Goal: Contribute content: Contribute content

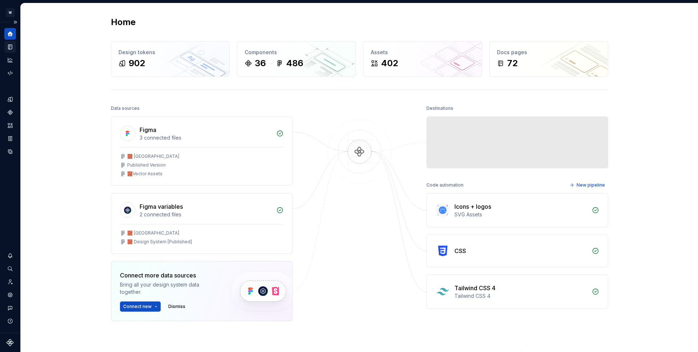
click at [12, 49] on icon "Documentation" at bounding box center [10, 47] width 4 height 5
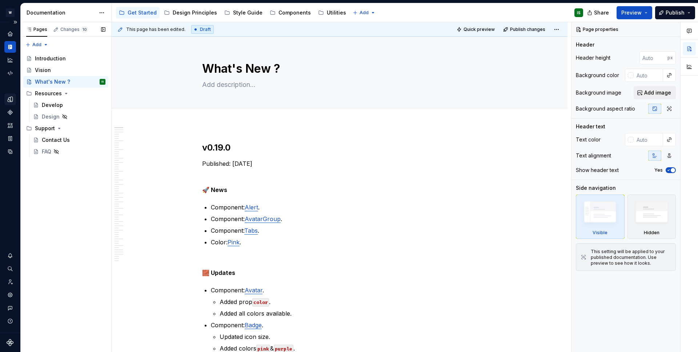
click at [10, 101] on icon "Design tokens" at bounding box center [10, 99] width 5 height 5
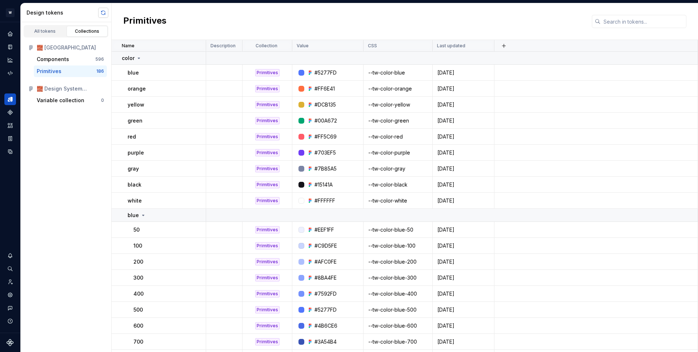
click at [100, 14] on button "button" at bounding box center [103, 13] width 10 height 10
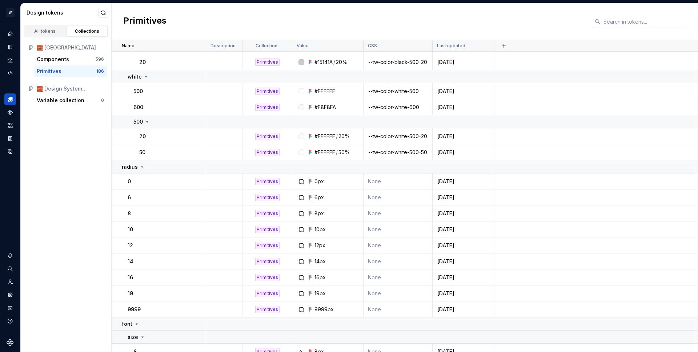
scroll to position [1800, 0]
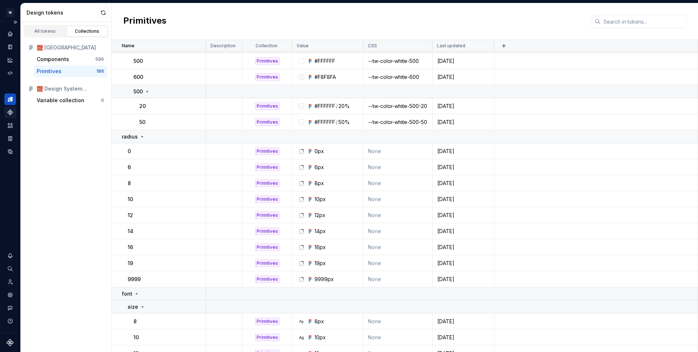
click at [10, 111] on icon "Components" at bounding box center [10, 112] width 5 height 5
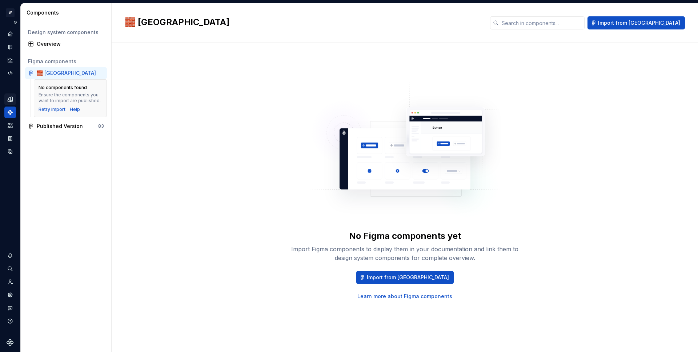
click at [12, 102] on icon "Design tokens" at bounding box center [10, 99] width 7 height 7
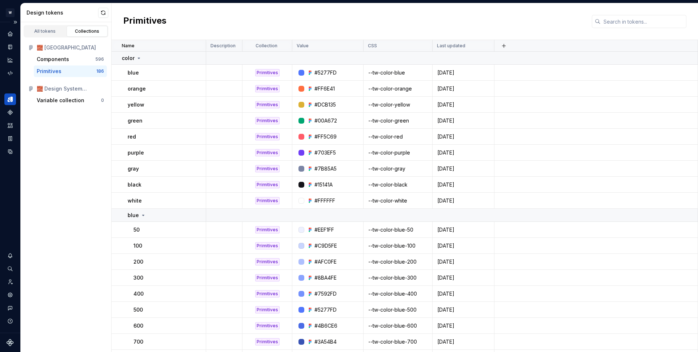
click at [100, 16] on button "button" at bounding box center [103, 13] width 10 height 10
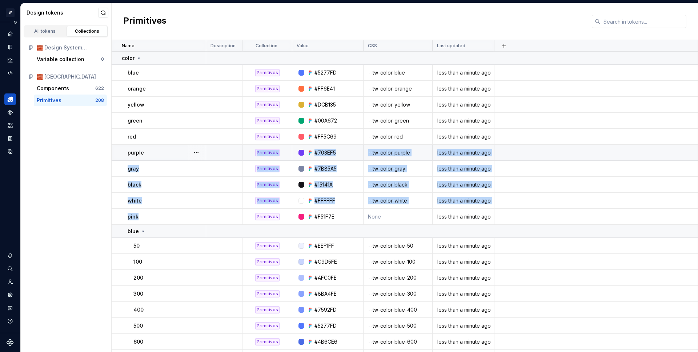
drag, startPoint x: 146, startPoint y: 217, endPoint x: 150, endPoint y: 156, distance: 61.3
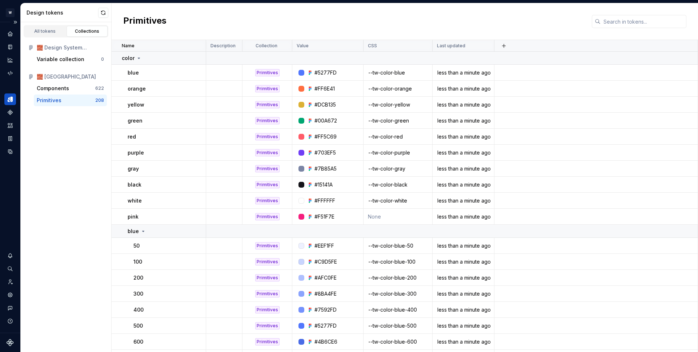
click at [71, 233] on div "All tokens Collections 🧱 Design System [Published] Variable collection 0 🧱 Toke…" at bounding box center [66, 187] width 91 height 330
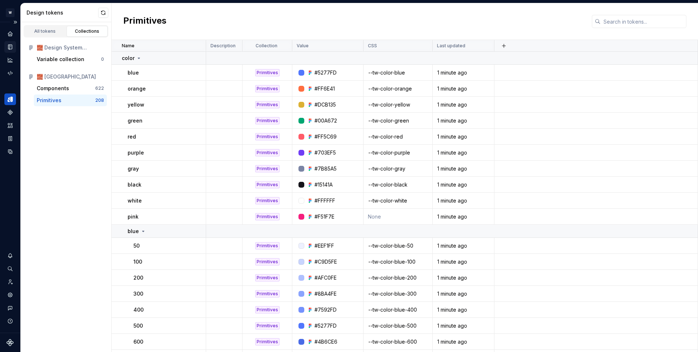
click at [13, 49] on div "Documentation" at bounding box center [10, 47] width 12 height 12
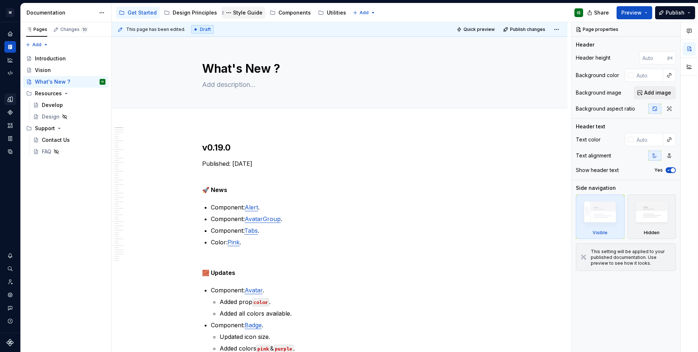
click at [241, 11] on div "Style Guide" at bounding box center [247, 12] width 29 height 7
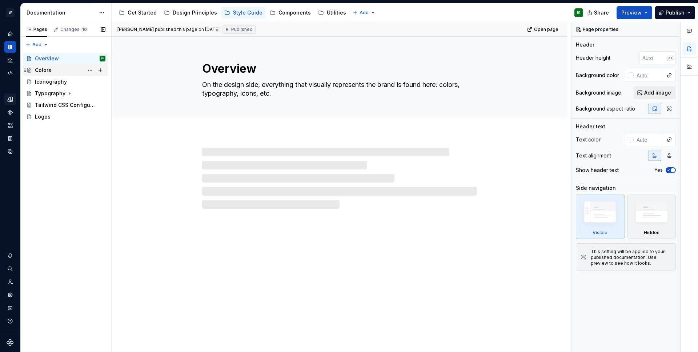
click at [60, 73] on div "Colors" at bounding box center [70, 70] width 71 height 10
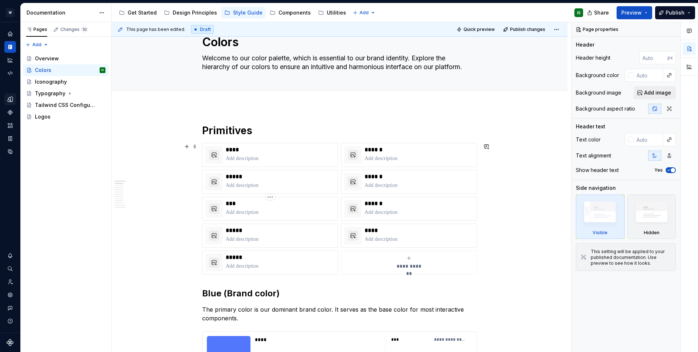
scroll to position [32, 0]
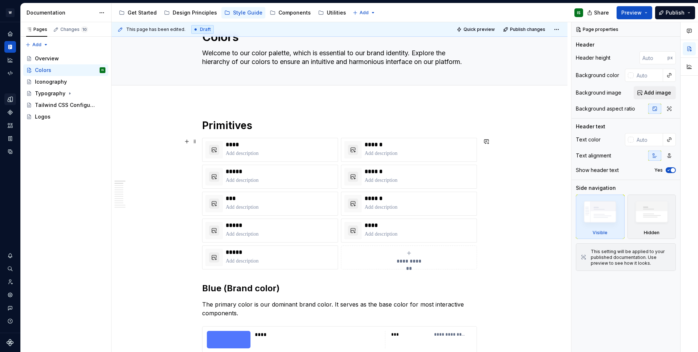
click at [416, 254] on div "**********" at bounding box center [408, 257] width 129 height 15
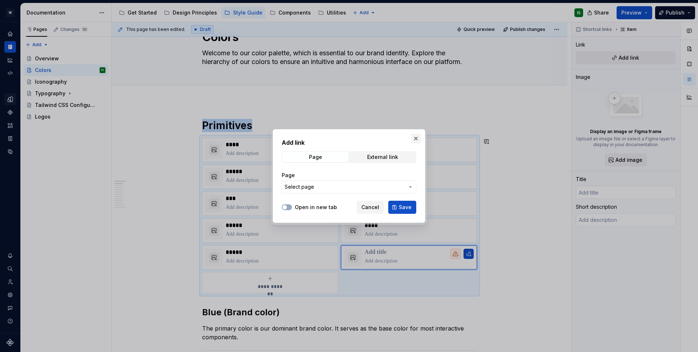
click at [412, 138] on button "button" at bounding box center [416, 138] width 10 height 10
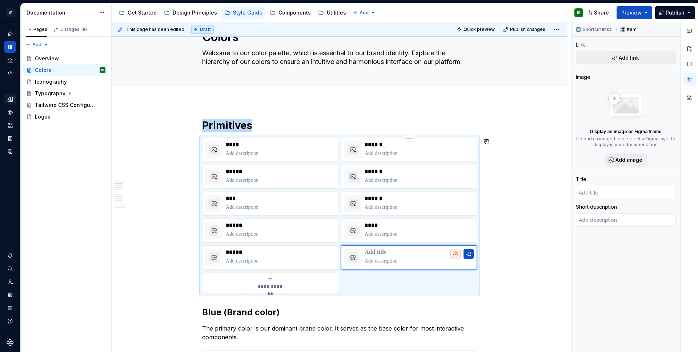
type textarea "*"
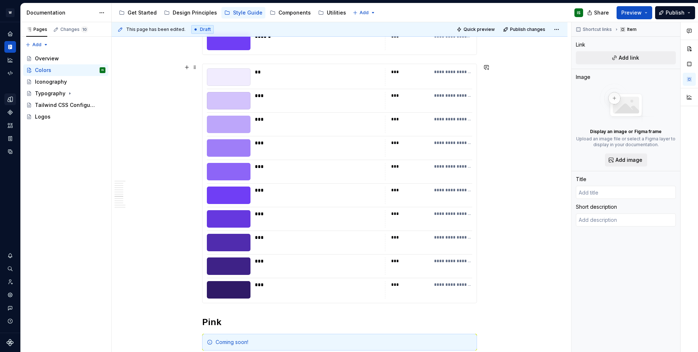
scroll to position [2213, 0]
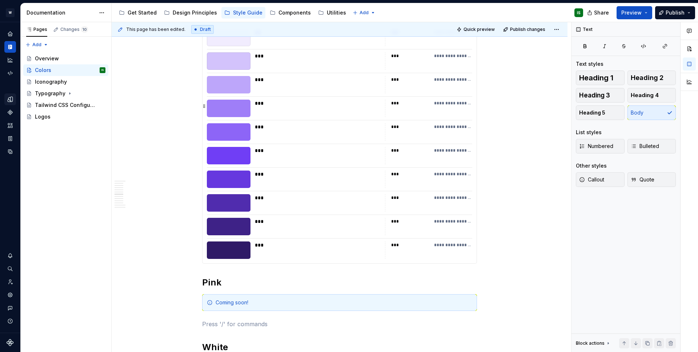
scroll to position [1943, 0]
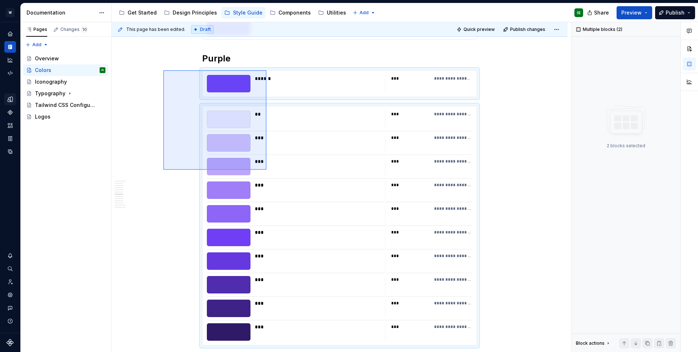
drag, startPoint x: 172, startPoint y: 80, endPoint x: 267, endPoint y: 170, distance: 130.7
click at [267, 170] on div "**********" at bounding box center [342, 187] width 460 height 330
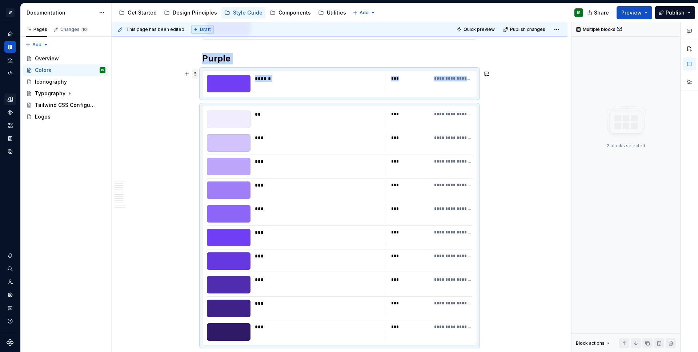
click at [195, 75] on span at bounding box center [195, 74] width 6 height 10
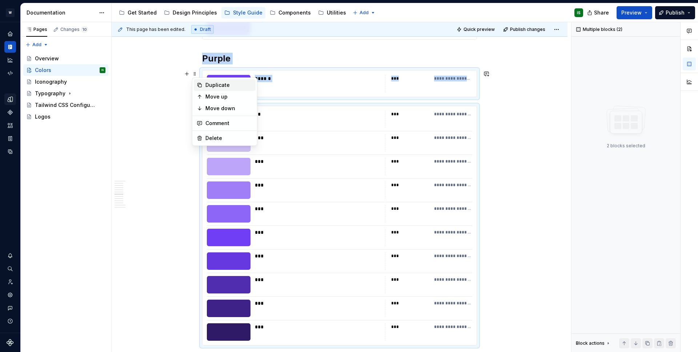
click at [202, 85] on icon at bounding box center [200, 85] width 6 height 6
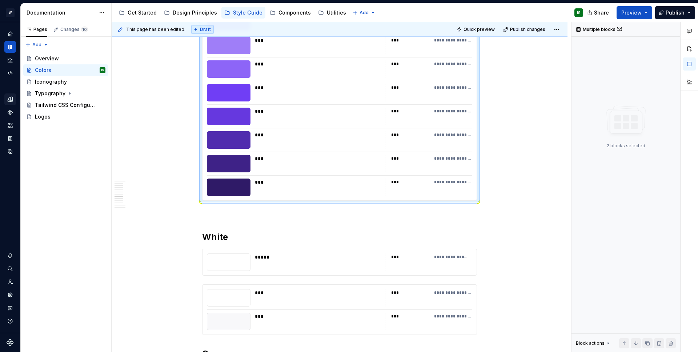
scroll to position [2135, 0]
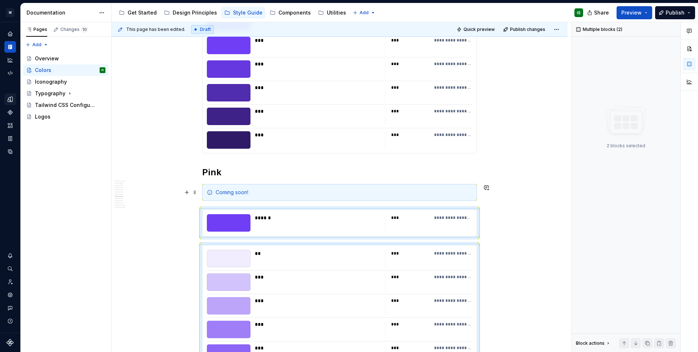
click at [227, 193] on div "Coming soon!" at bounding box center [344, 192] width 257 height 7
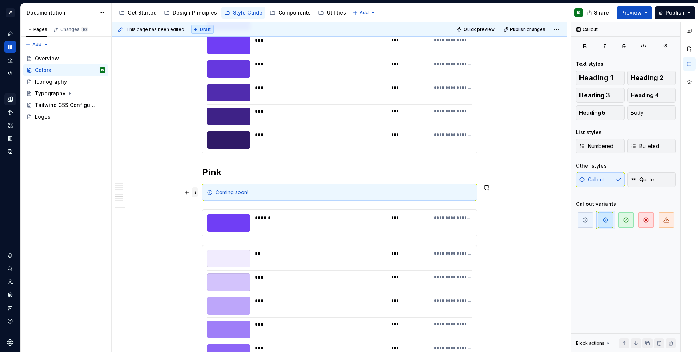
click at [196, 192] on span at bounding box center [195, 192] width 6 height 10
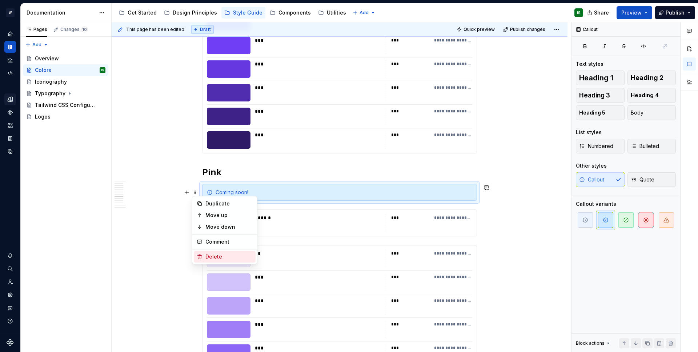
click at [221, 254] on div "Delete" at bounding box center [228, 256] width 47 height 7
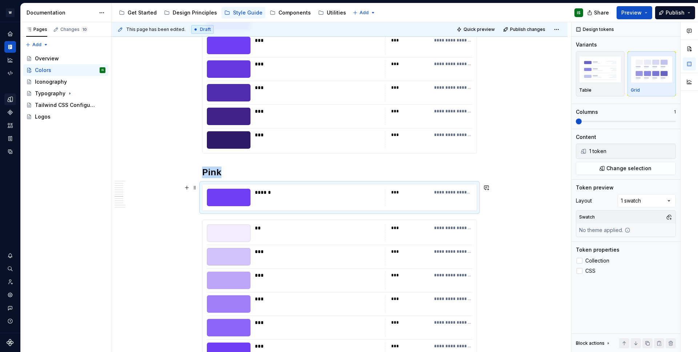
click at [255, 198] on div "******" at bounding box center [318, 197] width 126 height 17
click at [217, 197] on div at bounding box center [229, 197] width 44 height 17
click at [614, 171] on span "Change selection" at bounding box center [629, 168] width 45 height 7
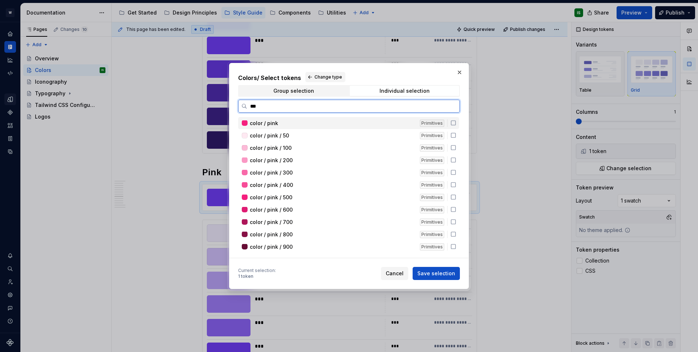
type input "****"
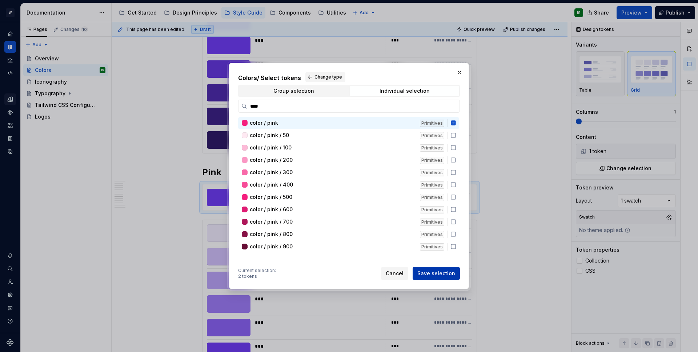
click at [459, 271] on button "Save selection" at bounding box center [436, 273] width 47 height 13
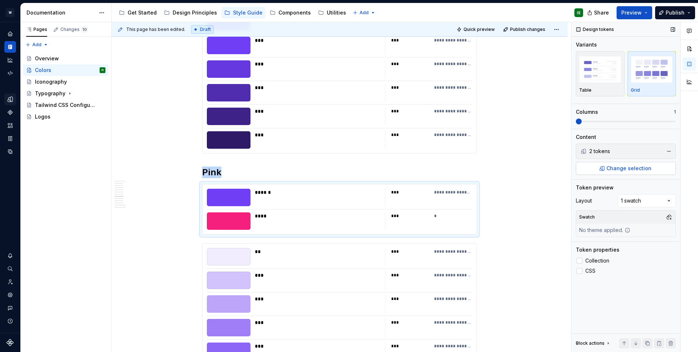
click at [624, 166] on span "Change selection" at bounding box center [629, 168] width 45 height 7
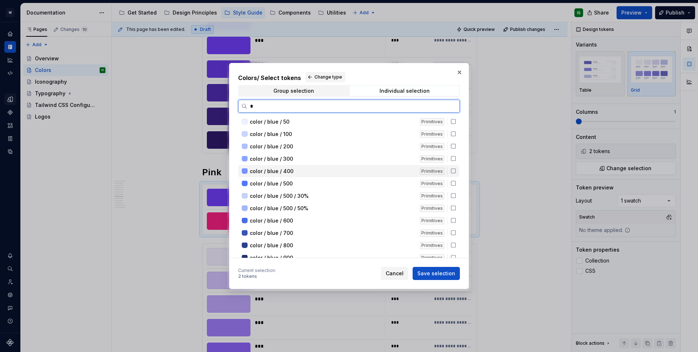
scroll to position [0, 0]
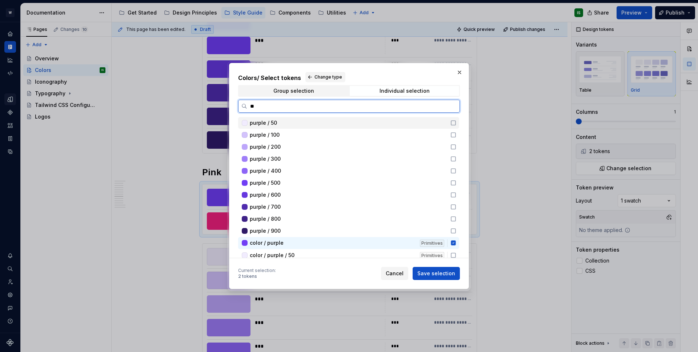
type input "***"
click at [455, 241] on icon at bounding box center [453, 243] width 5 height 5
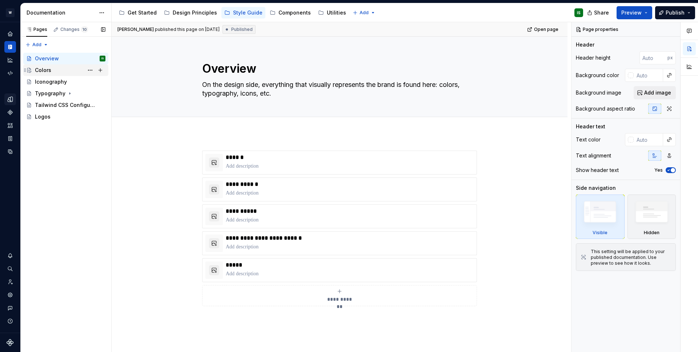
click at [47, 72] on div "Colors" at bounding box center [43, 70] width 16 height 7
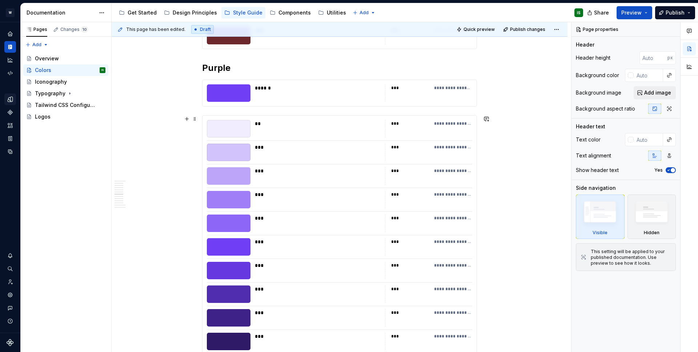
scroll to position [2172, 0]
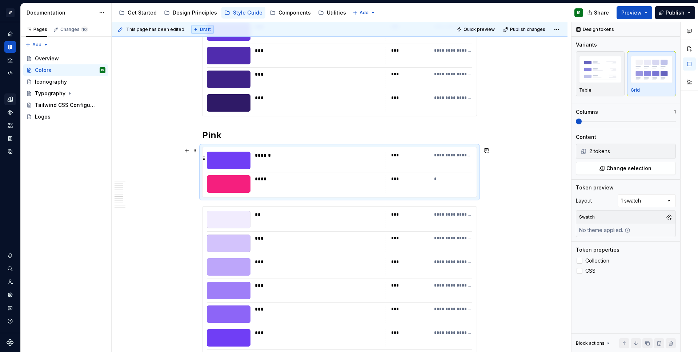
type textarea "*"
click at [271, 167] on div "******" at bounding box center [318, 160] width 126 height 17
click at [627, 171] on span "Change selection" at bounding box center [629, 168] width 45 height 7
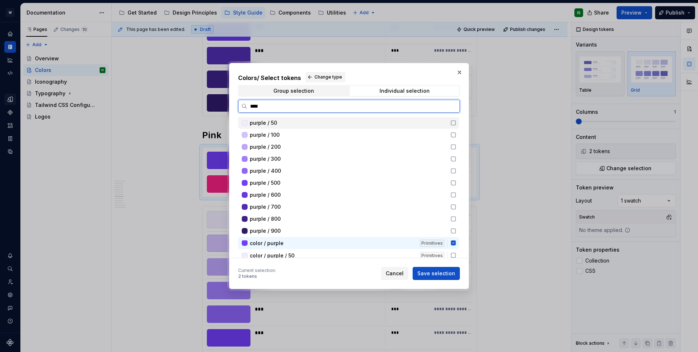
type input "*****"
click at [452, 242] on icon at bounding box center [453, 243] width 5 height 5
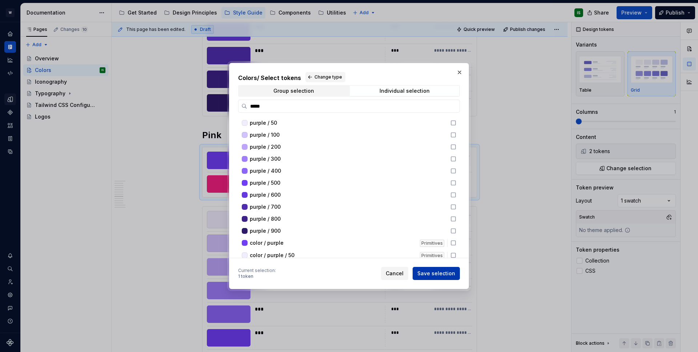
click at [450, 271] on span "Save selection" at bounding box center [437, 273] width 38 height 7
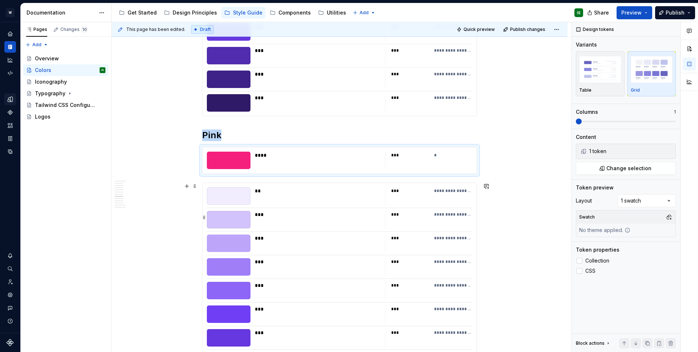
click at [296, 208] on div "**********" at bounding box center [340, 302] width 274 height 239
click at [612, 168] on span "Change selection" at bounding box center [629, 168] width 45 height 7
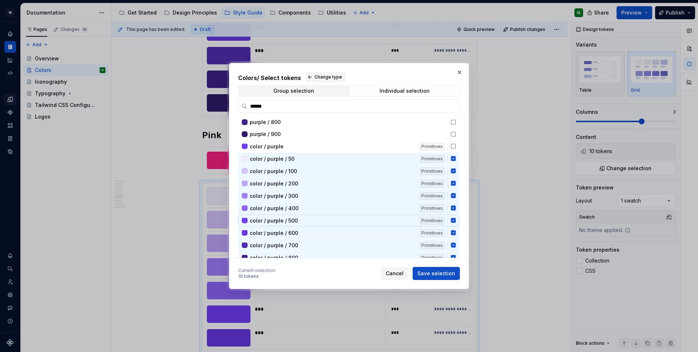
scroll to position [104, 0]
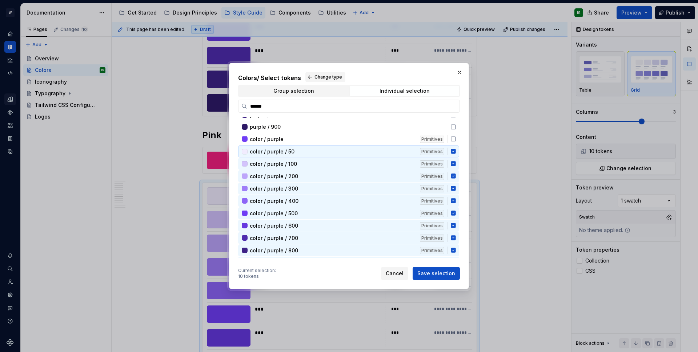
click at [453, 152] on icon at bounding box center [453, 151] width 5 height 5
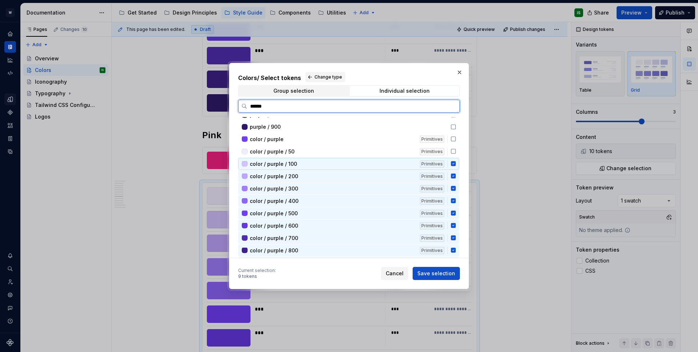
click at [452, 163] on icon at bounding box center [453, 163] width 5 height 5
click at [452, 175] on icon at bounding box center [453, 176] width 5 height 5
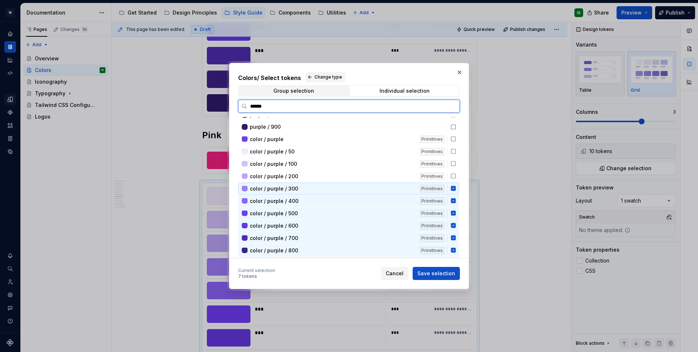
click at [452, 188] on icon at bounding box center [453, 188] width 5 height 5
click at [453, 199] on icon at bounding box center [453, 201] width 5 height 5
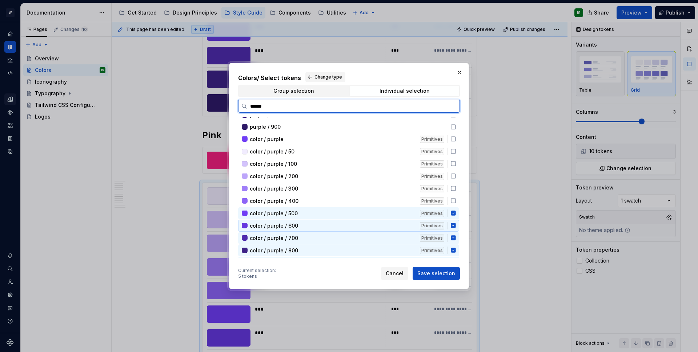
click at [452, 226] on icon at bounding box center [453, 225] width 5 height 5
click at [454, 213] on icon at bounding box center [453, 213] width 5 height 5
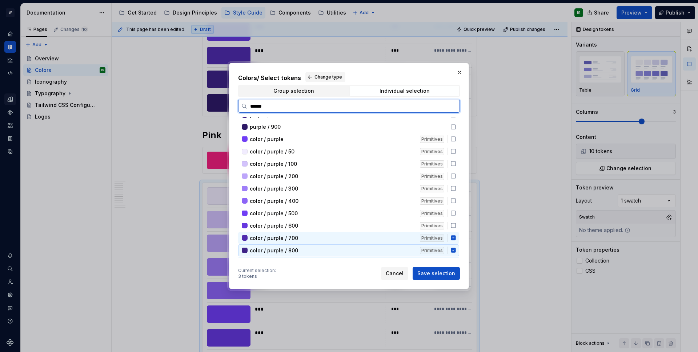
click at [453, 243] on div "color / purple / 700 Primitives" at bounding box center [348, 238] width 221 height 12
click at [453, 250] on icon at bounding box center [454, 250] width 6 height 6
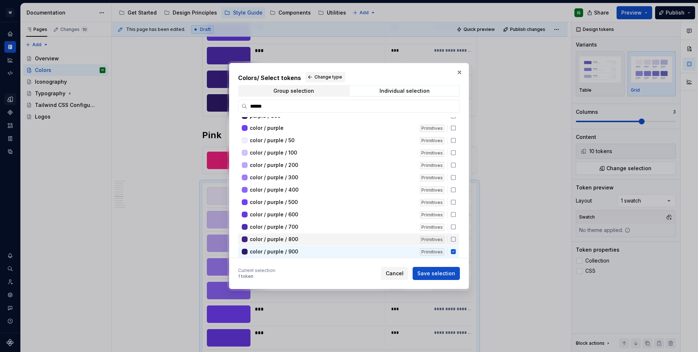
scroll to position [112, 0]
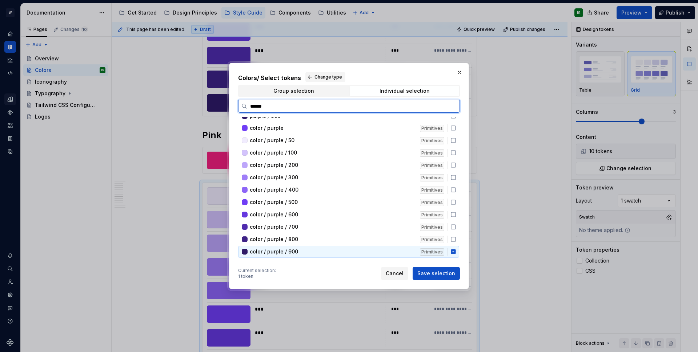
click at [454, 252] on icon at bounding box center [453, 251] width 5 height 5
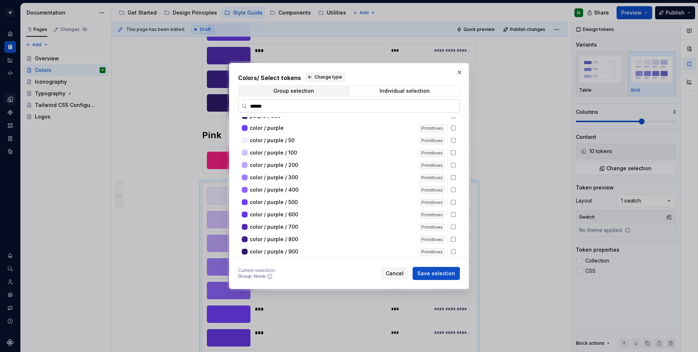
click at [316, 110] on label "******" at bounding box center [349, 106] width 222 height 13
click at [316, 110] on input "******" at bounding box center [353, 106] width 212 height 7
click at [316, 110] on label "******" at bounding box center [349, 106] width 222 height 13
click at [316, 110] on input "******" at bounding box center [353, 106] width 212 height 7
click at [316, 110] on label "******" at bounding box center [349, 106] width 222 height 13
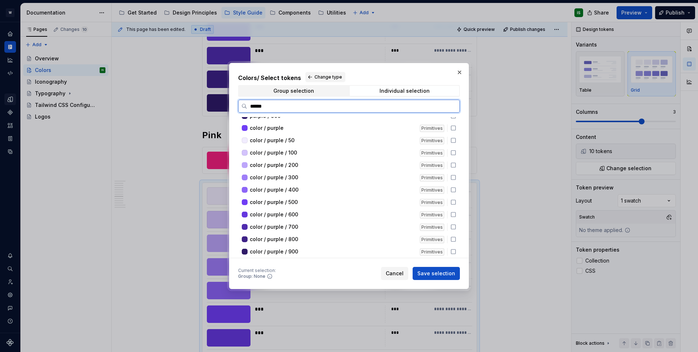
click at [316, 110] on input "******" at bounding box center [353, 106] width 212 height 7
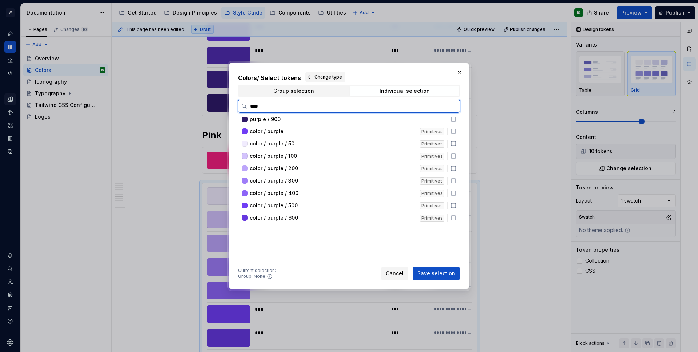
scroll to position [0, 0]
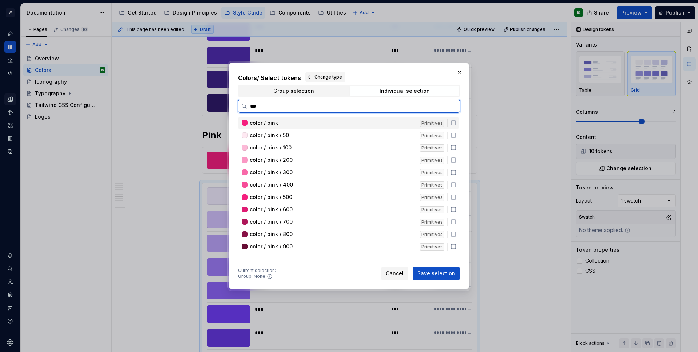
type input "****"
click at [452, 134] on icon at bounding box center [454, 135] width 6 height 6
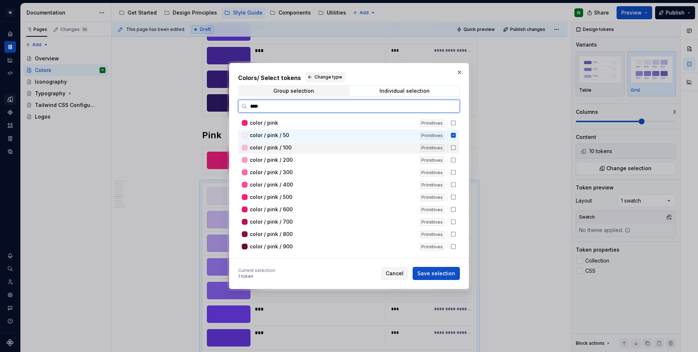
click at [453, 147] on icon at bounding box center [454, 148] width 6 height 6
click at [455, 162] on icon at bounding box center [453, 160] width 4 height 4
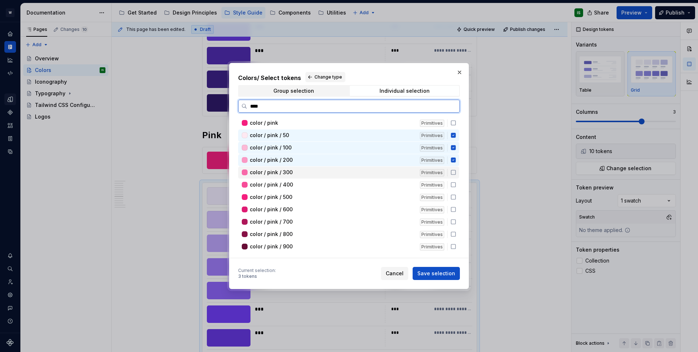
click at [452, 172] on icon at bounding box center [454, 172] width 6 height 6
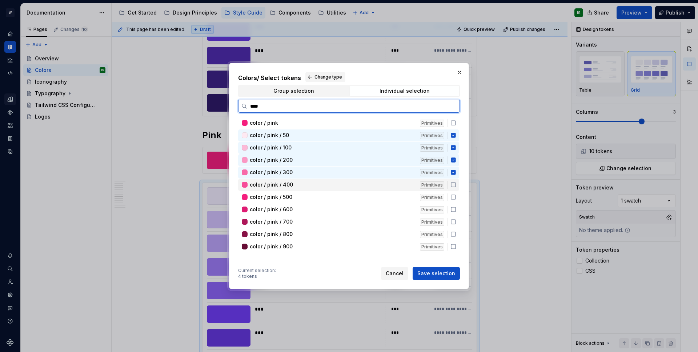
click at [454, 185] on icon at bounding box center [454, 185] width 6 height 6
click at [454, 197] on icon at bounding box center [454, 197] width 6 height 6
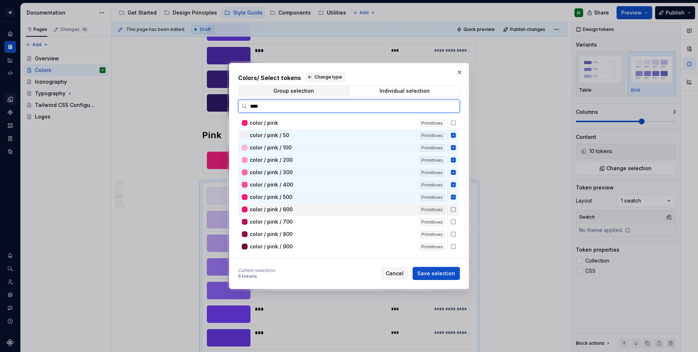
click at [455, 210] on icon at bounding box center [453, 209] width 4 height 4
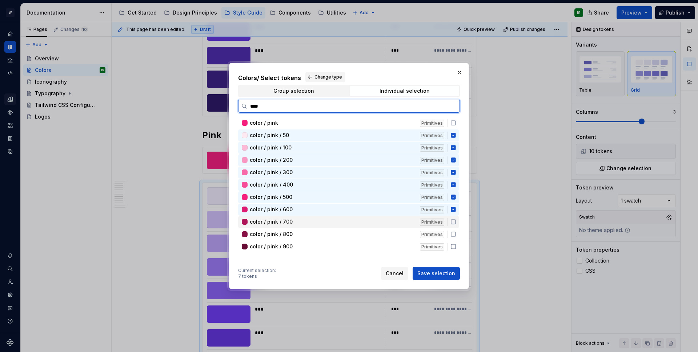
click at [453, 219] on icon at bounding box center [454, 222] width 6 height 6
click at [454, 238] on div "color / pink / 800 Primitives" at bounding box center [348, 234] width 221 height 12
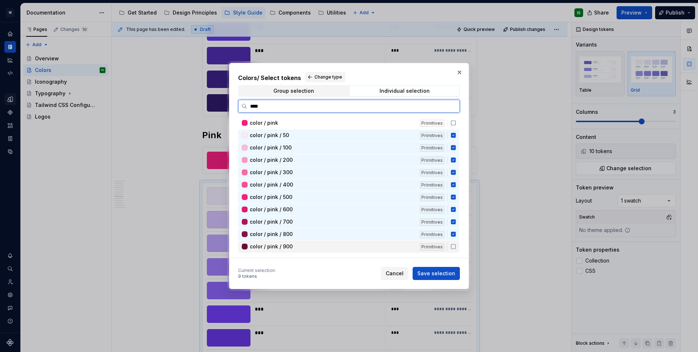
click at [453, 245] on icon at bounding box center [454, 247] width 6 height 6
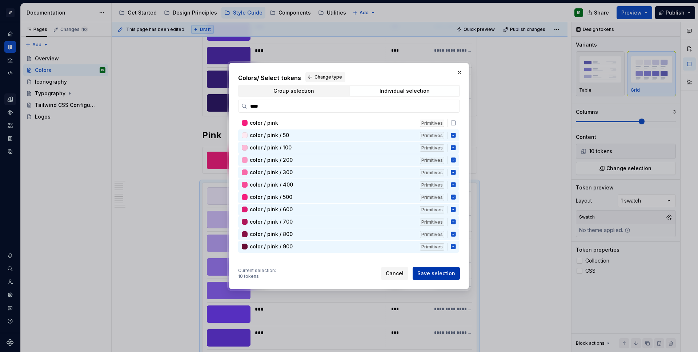
click at [451, 276] on span "Save selection" at bounding box center [437, 273] width 38 height 7
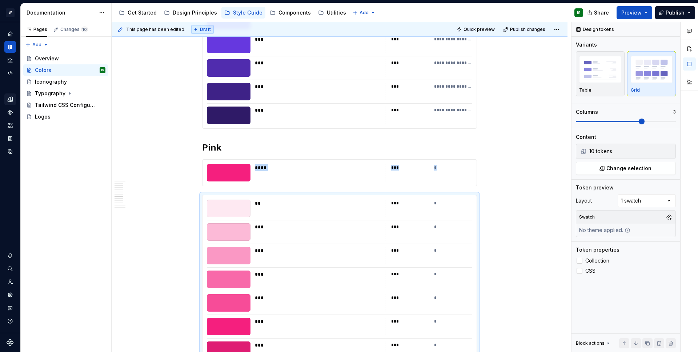
scroll to position [1993, 0]
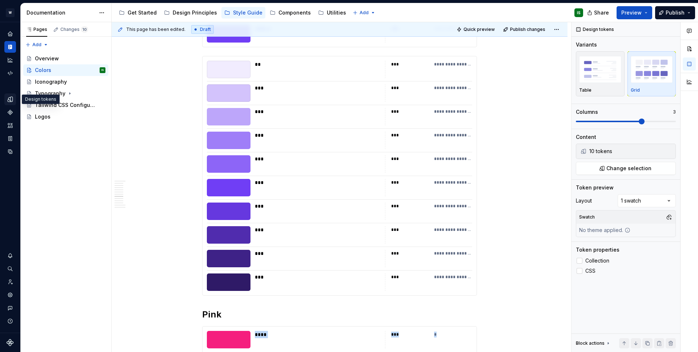
click at [13, 101] on icon "Design tokens" at bounding box center [10, 99] width 7 height 7
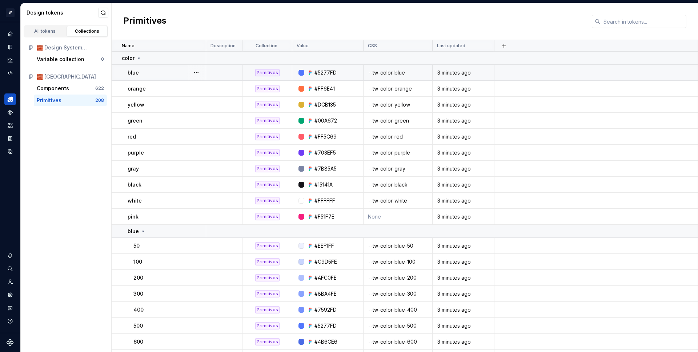
click at [394, 74] on div "--tw-color-blue" at bounding box center [398, 72] width 68 height 7
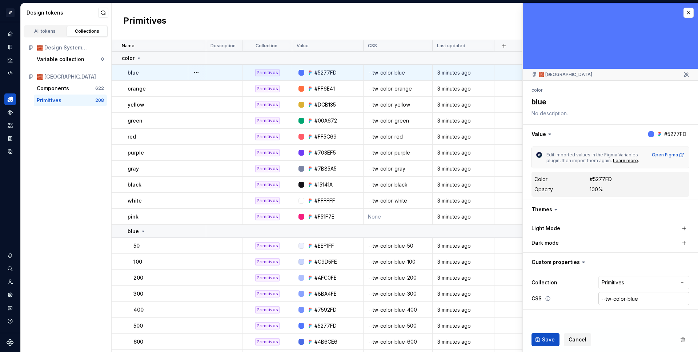
click at [620, 299] on input "--tw-color-blue" at bounding box center [644, 298] width 91 height 13
click at [401, 216] on td "None" at bounding box center [398, 217] width 69 height 16
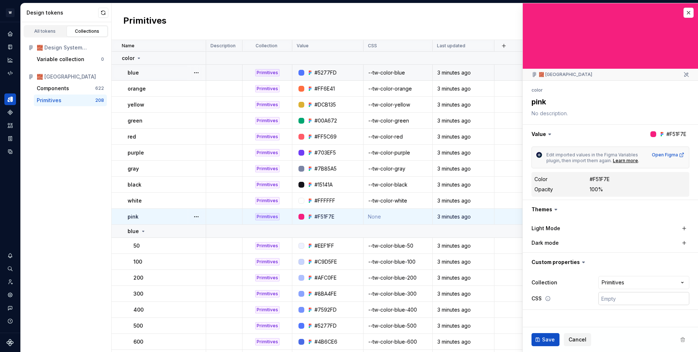
click at [620, 296] on input "text" at bounding box center [644, 298] width 91 height 13
paste input "--tw-color-blue"
type textarea "*"
type input "--tw-color-blue"
type textarea "*"
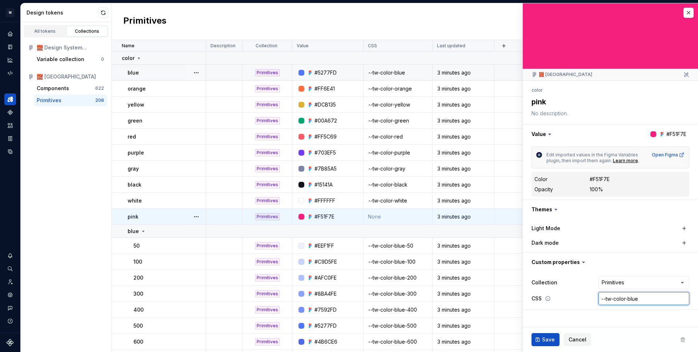
type input "--tw-color-"
type textarea "*"
type input "--tw-color-p"
type textarea "*"
type input "--tw-color-pi"
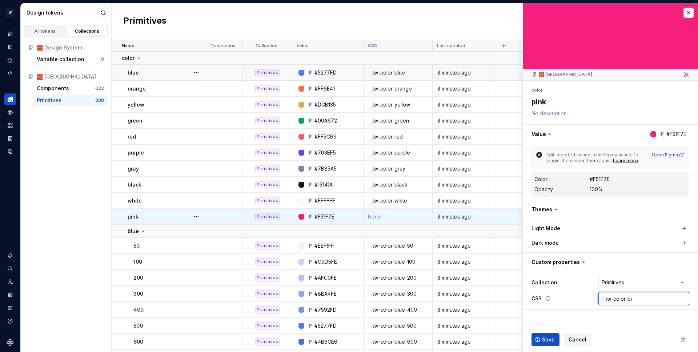
type textarea "*"
type input "--tw-color-pin"
type textarea "*"
type input "--tw-color-pink"
click at [542, 344] on button "Save" at bounding box center [546, 339] width 28 height 13
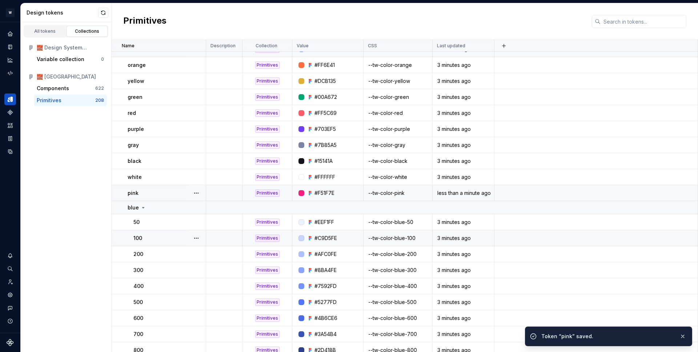
scroll to position [25, 0]
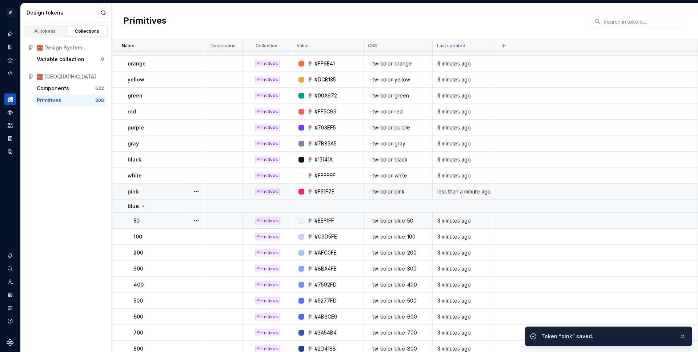
click at [382, 224] on div "--tw-color-blue-50" at bounding box center [398, 220] width 68 height 7
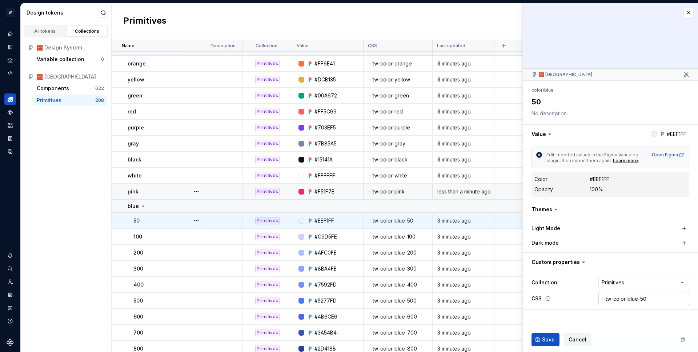
click at [615, 294] on input "--tw-color-blue-50" at bounding box center [644, 298] width 91 height 13
click at [579, 338] on span "Cancel" at bounding box center [578, 339] width 18 height 7
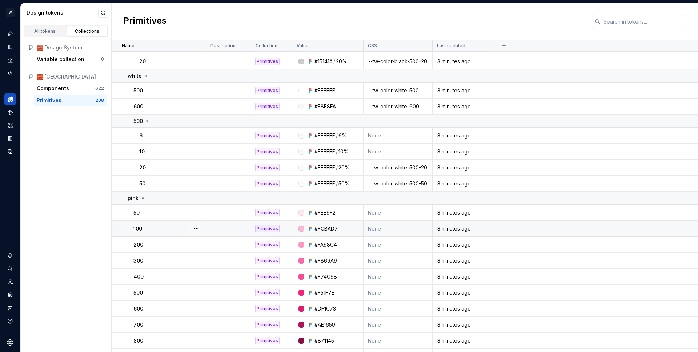
scroll to position [1804, 0]
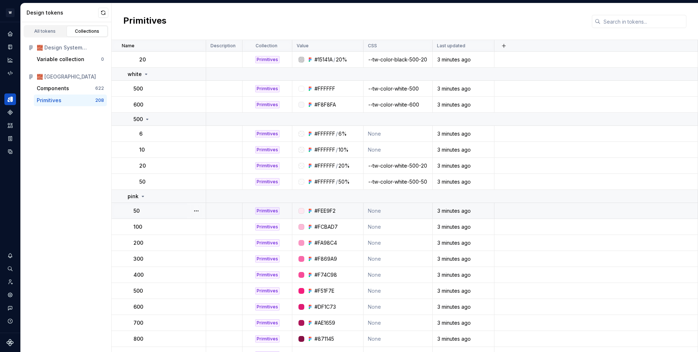
click at [379, 212] on td "None" at bounding box center [398, 211] width 69 height 16
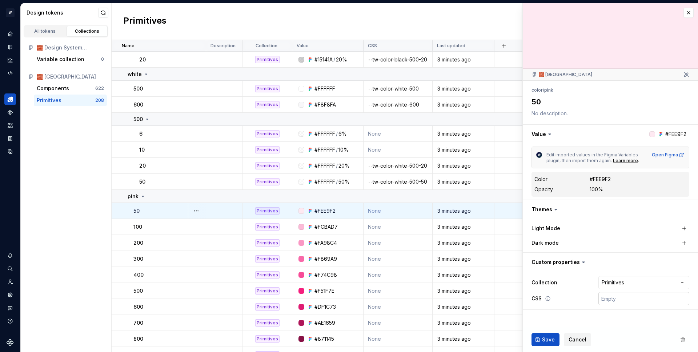
click at [620, 300] on input "text" at bounding box center [644, 298] width 91 height 13
paste input "--tw-color-blue-50"
type textarea "*"
type input "--tw-color-blue-50"
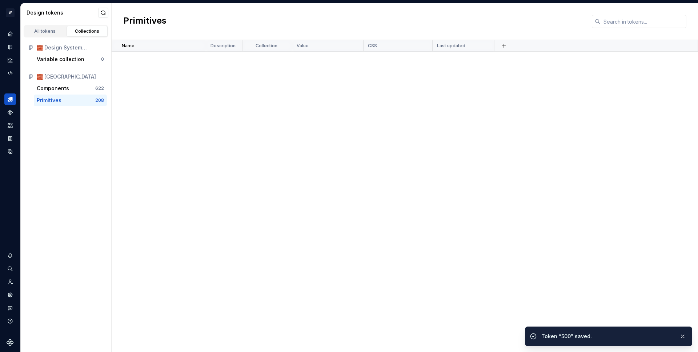
scroll to position [1927, 0]
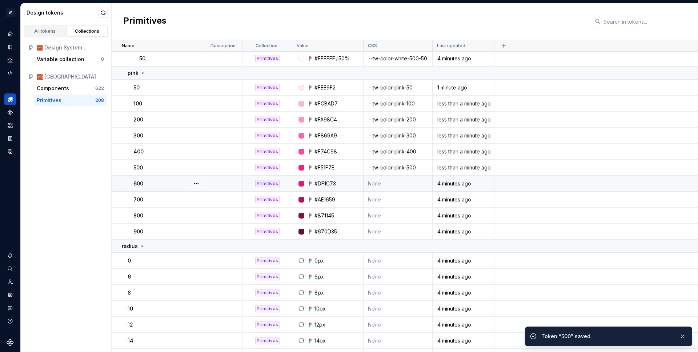
click at [395, 183] on td "None" at bounding box center [398, 184] width 69 height 16
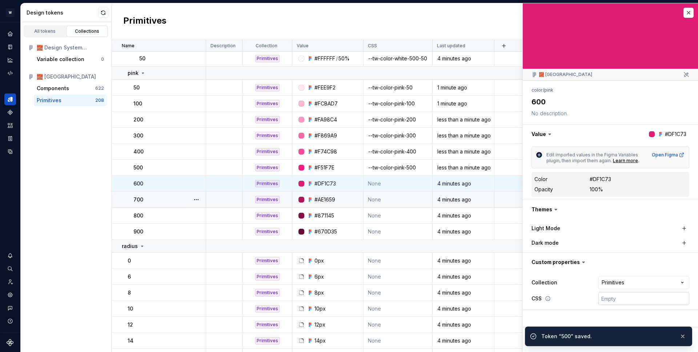
click at [626, 301] on input "text" at bounding box center [644, 298] width 91 height 13
paste input "--tw-color-pink-"
type textarea "*"
type input "--tw-color-pink-"
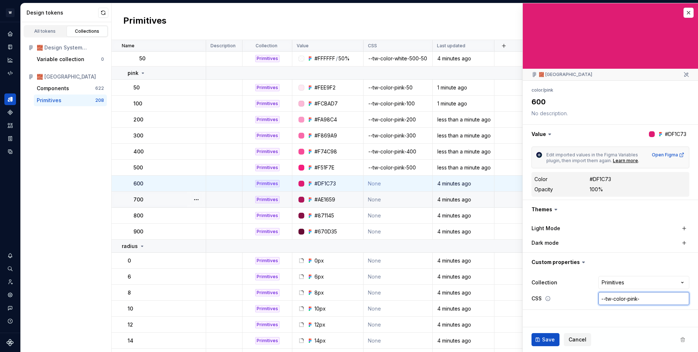
type textarea "*"
type input "--tw-color-pink-6"
type textarea "*"
type input "--tw-color-pink-60"
type textarea "*"
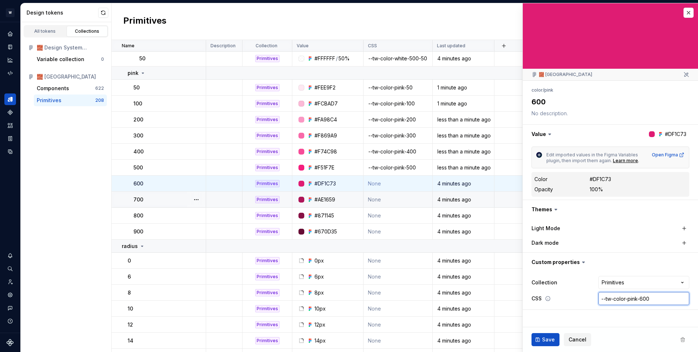
type input "--tw-color-pink-600"
type textarea "*"
click at [532, 333] on button "Save" at bounding box center [546, 339] width 28 height 13
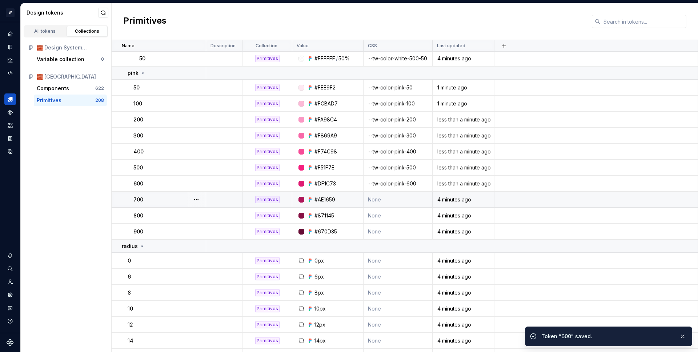
click at [394, 195] on td "None" at bounding box center [398, 200] width 69 height 16
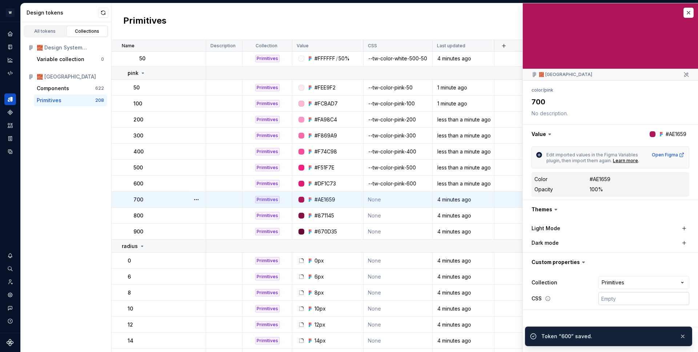
click at [645, 303] on input "text" at bounding box center [644, 298] width 91 height 13
paste input "--tw-color-pink-"
type textarea "*"
type input "--tw-color-pink-"
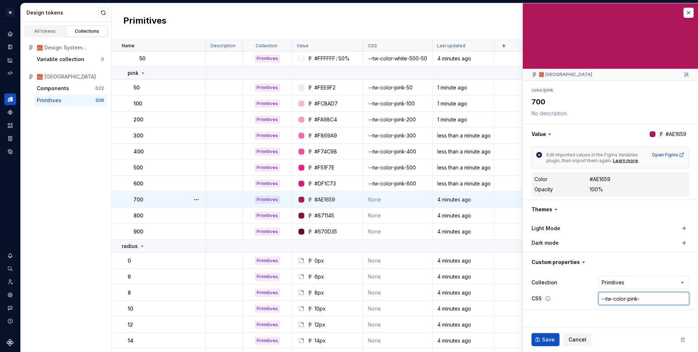
type textarea "*"
type input "--tw-color-pink-7"
type textarea "*"
type input "--tw-color-pink-70"
type textarea "*"
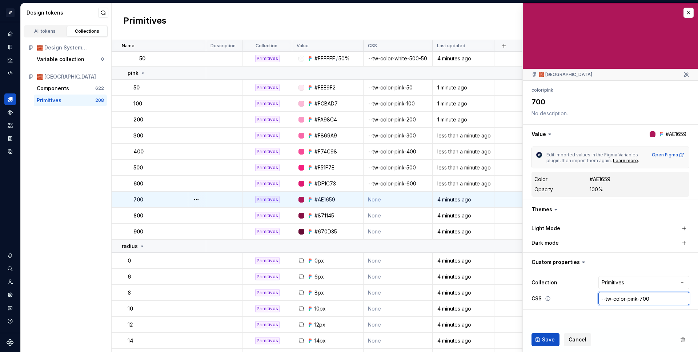
type input "--tw-color-pink-700"
type textarea "*"
click at [532, 333] on button "Save" at bounding box center [546, 339] width 28 height 13
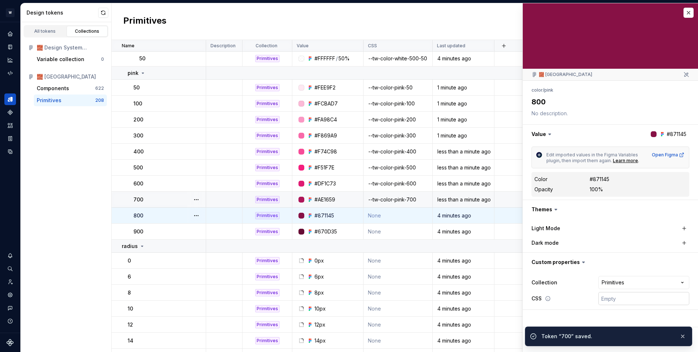
click at [614, 299] on input "text" at bounding box center [644, 298] width 91 height 13
paste input "--tw-color-pink-"
type textarea "*"
type input "--tw-color-pink-"
type textarea "*"
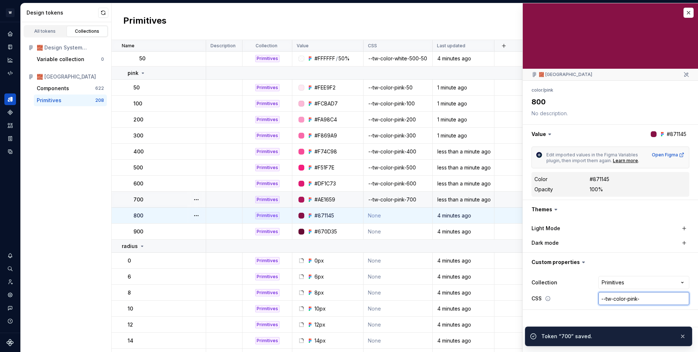
type input "--tw-color-pink-8"
type textarea "*"
type input "--tw-color-pink-80"
type textarea "*"
type input "--tw-color-pink-800"
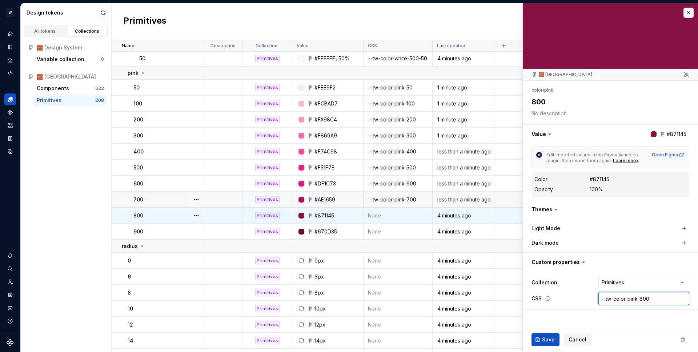
type textarea "*"
type input "--tw-color-pink-800"
type textarea "*"
click at [532, 333] on button "Save" at bounding box center [546, 339] width 28 height 13
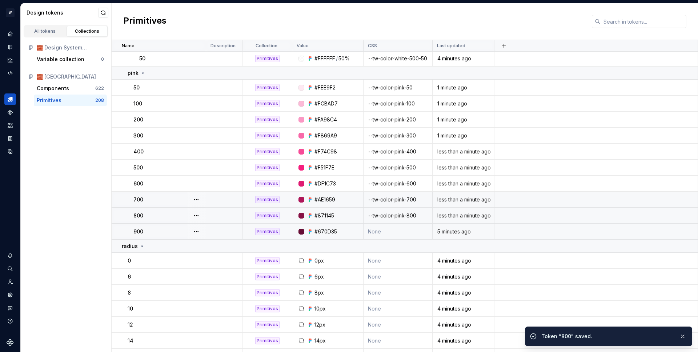
click at [412, 234] on td "None" at bounding box center [398, 232] width 69 height 16
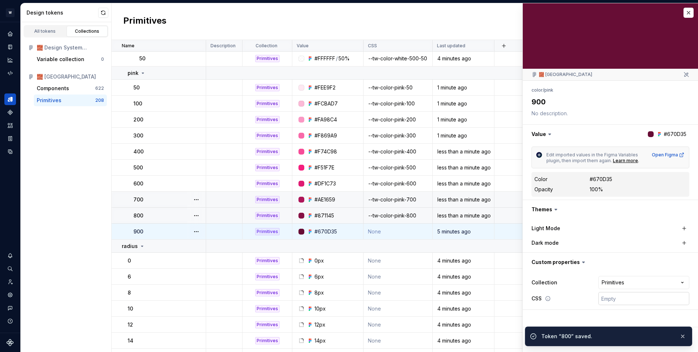
click at [629, 304] on input "text" at bounding box center [644, 298] width 91 height 13
paste input "--tw-color-pink-"
type textarea "*"
type input "--tw-color-pink-"
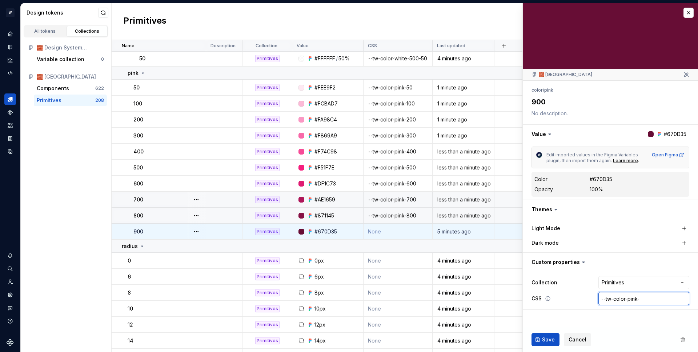
type textarea "*"
type input "--tw-color-pink-9"
type textarea "*"
type input "--tw-color-pink-90"
type textarea "*"
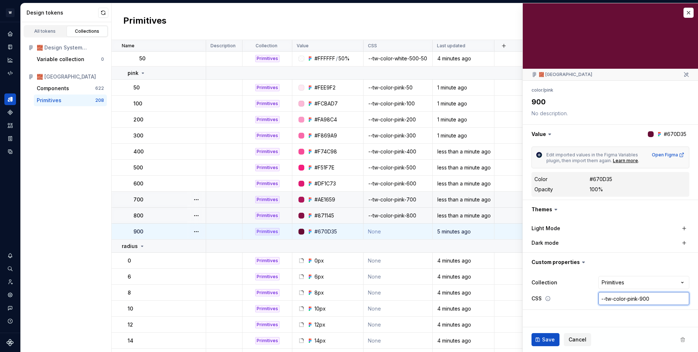
type input "--tw-color-pink-900"
type textarea "*"
click at [532, 333] on button "Save" at bounding box center [546, 339] width 28 height 13
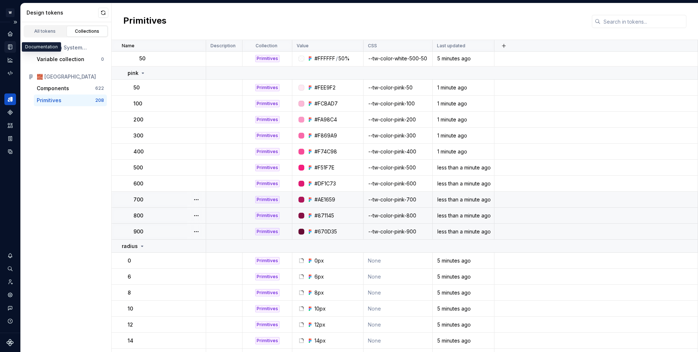
click at [9, 46] on icon "Documentation" at bounding box center [10, 47] width 7 height 7
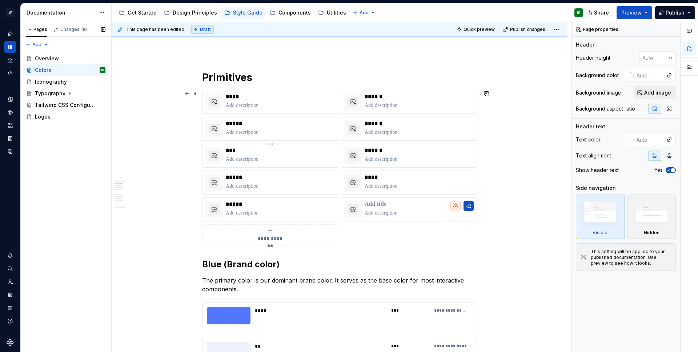
scroll to position [78, 0]
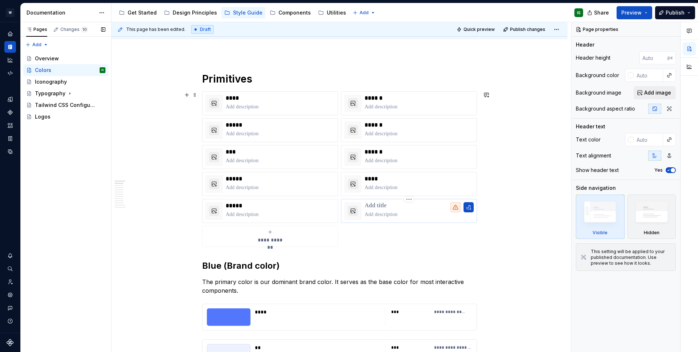
click at [371, 209] on p at bounding box center [419, 205] width 109 height 7
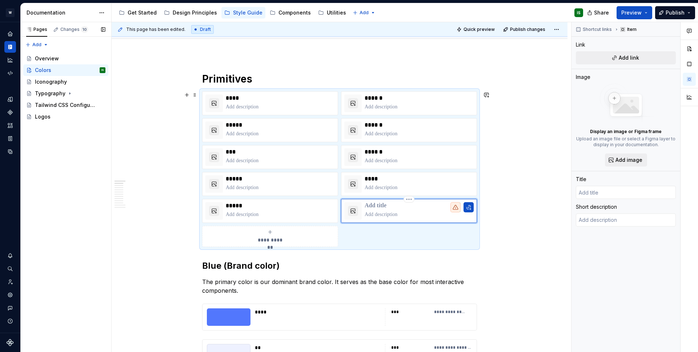
type textarea "*"
type input "P"
type textarea "*"
type input "Pi"
type textarea "*"
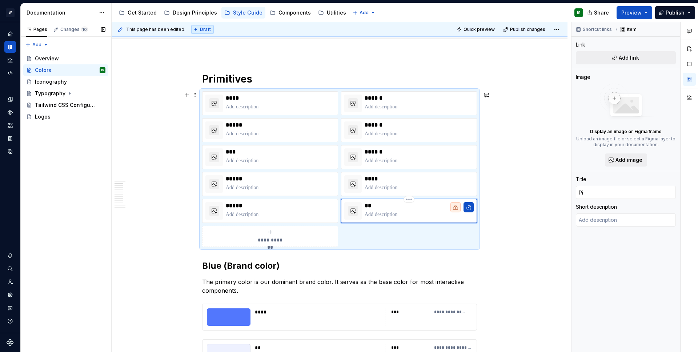
type input "Pin"
type textarea "*"
type input "Pink"
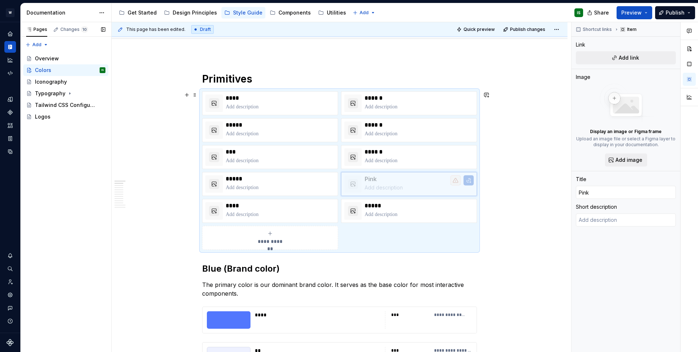
drag, startPoint x: 345, startPoint y: 205, endPoint x: 349, endPoint y: 172, distance: 33.0
click at [349, 172] on body "W Briiiks IS Design system data Documentation Accessibility guide for tree Page…" at bounding box center [349, 176] width 698 height 352
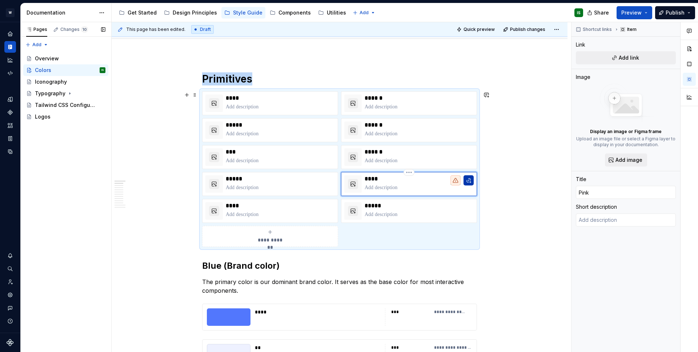
click at [469, 183] on button "button" at bounding box center [469, 180] width 10 height 10
type textarea "*"
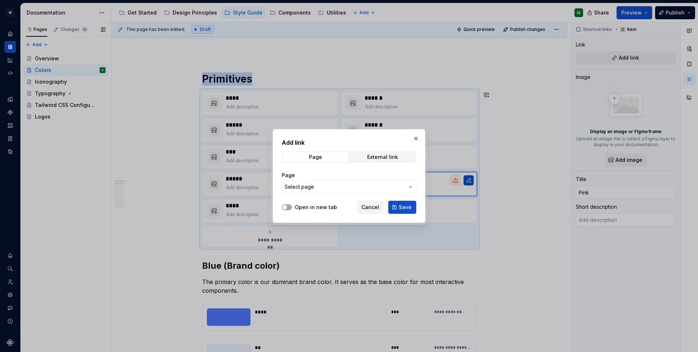
click at [363, 184] on span "Select page" at bounding box center [345, 186] width 120 height 7
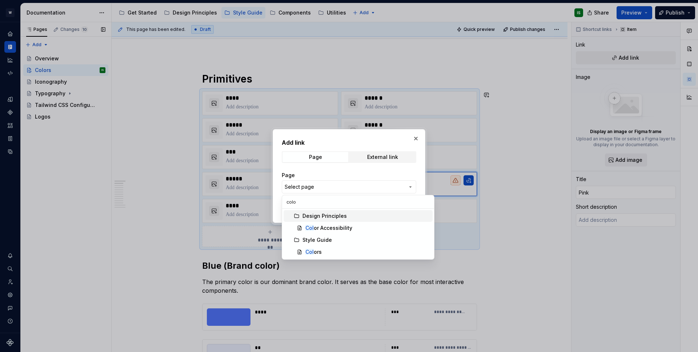
type input "color"
click at [335, 250] on div "Color s" at bounding box center [368, 251] width 124 height 7
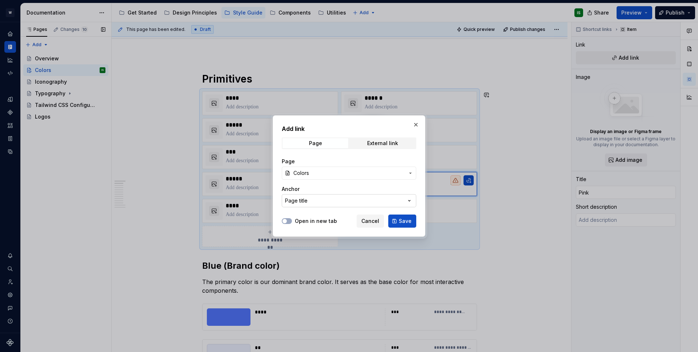
click at [305, 204] on div "Page title" at bounding box center [296, 200] width 23 height 7
type input "pink"
click at [310, 188] on div "Add link Page External link Page Colors Anchor Page title Open in new tab Cance…" at bounding box center [349, 176] width 698 height 352
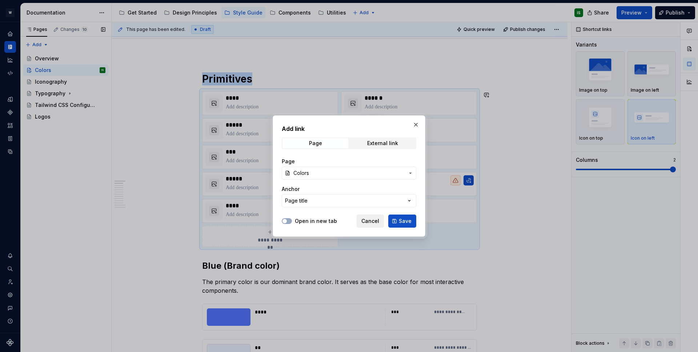
click at [373, 224] on span "Cancel" at bounding box center [371, 220] width 18 height 7
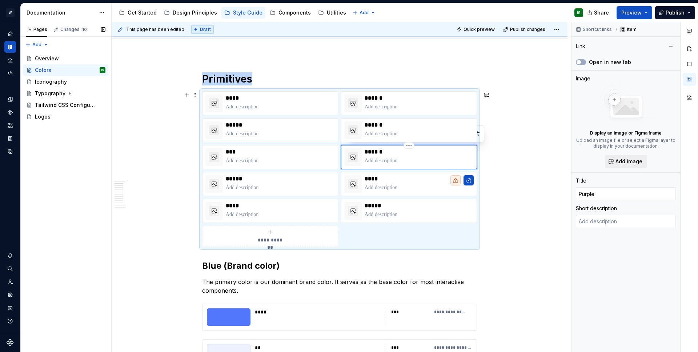
click at [387, 166] on div "******" at bounding box center [409, 157] width 136 height 24
click at [378, 140] on div "******" at bounding box center [409, 130] width 136 height 24
type textarea "*"
type input "Yellow"
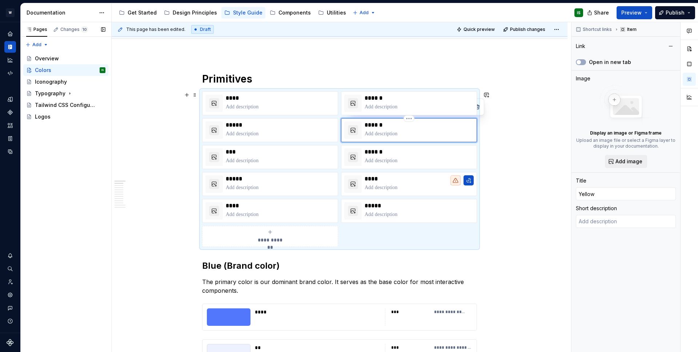
type input "Style Guide / Colors/ Yellow (Warning)"
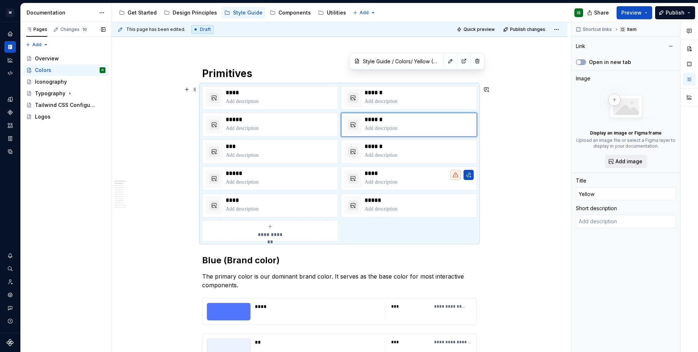
scroll to position [162, 0]
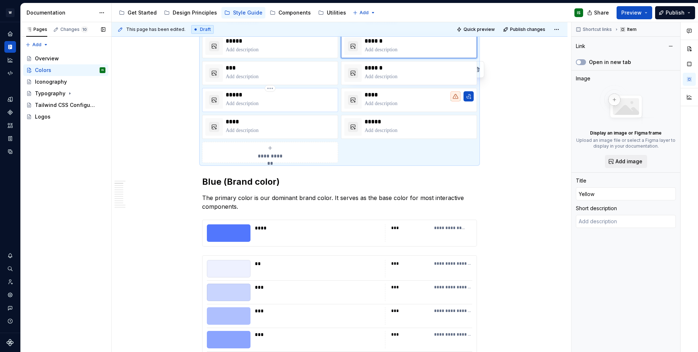
click at [268, 103] on p at bounding box center [280, 103] width 109 height 7
type textarea "*"
type input "Style Guide / Colors/ White"
type input "White"
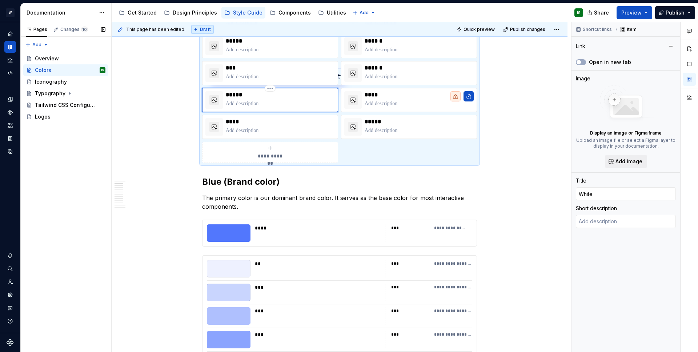
click at [268, 107] on div "*****" at bounding box center [280, 99] width 109 height 17
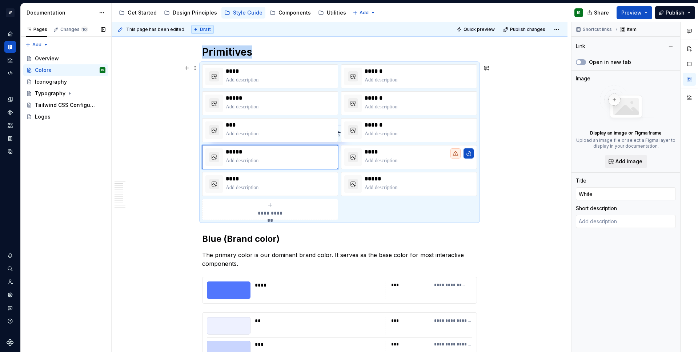
scroll to position [104, 0]
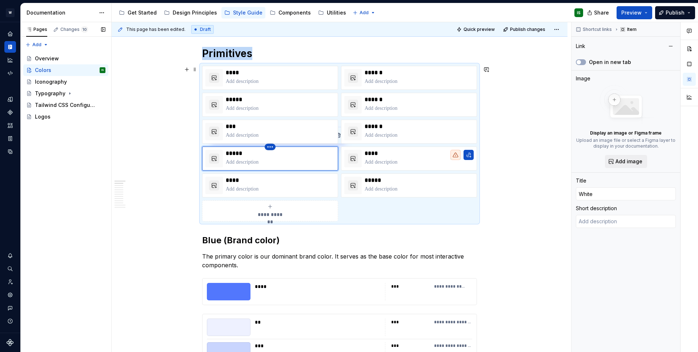
click at [267, 149] on html "W Briiiks IS Design system data Documentation Accessibility guide for tree Page…" at bounding box center [349, 176] width 698 height 352
click at [257, 155] on html "W Briiiks IS Design system data Documentation Accessibility guide for tree Page…" at bounding box center [349, 176] width 698 height 352
click at [634, 14] on span "Preview" at bounding box center [632, 12] width 20 height 7
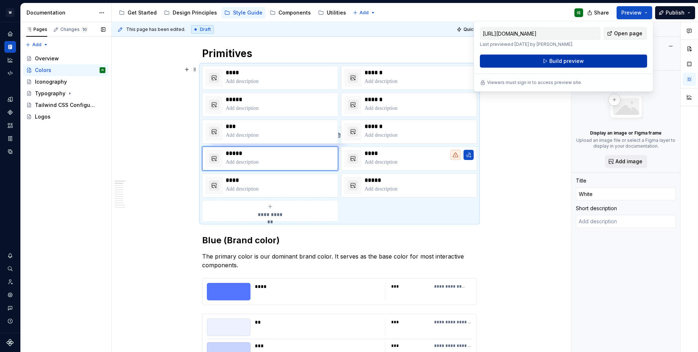
click at [560, 64] on span "Build preview" at bounding box center [567, 60] width 35 height 7
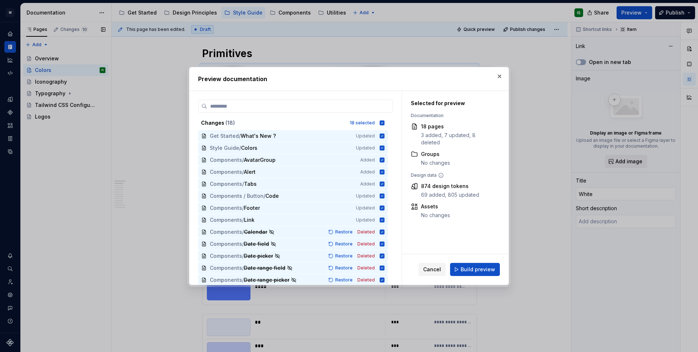
click at [474, 271] on span "Build preview" at bounding box center [478, 269] width 35 height 7
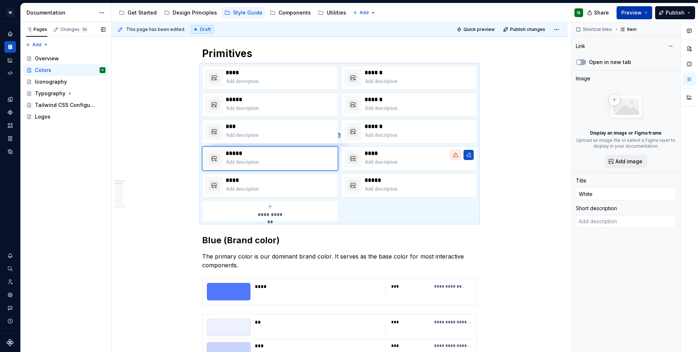
click at [635, 14] on span "Preview" at bounding box center [632, 12] width 20 height 7
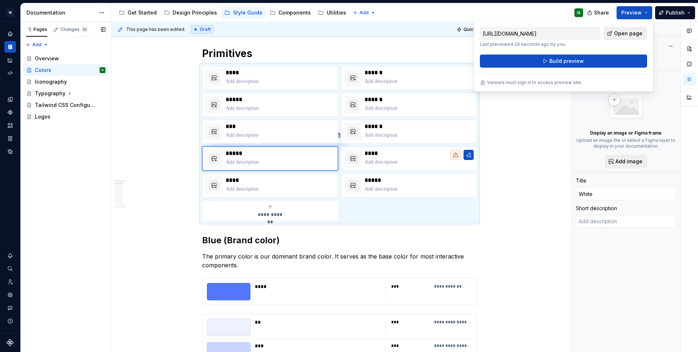
click at [624, 36] on span "Open page" at bounding box center [628, 33] width 28 height 7
click at [285, 74] on p "****" at bounding box center [280, 72] width 109 height 7
type textarea "*"
type input "Style Guide / Colors/ Blue (Brand color)"
type input "Blue"
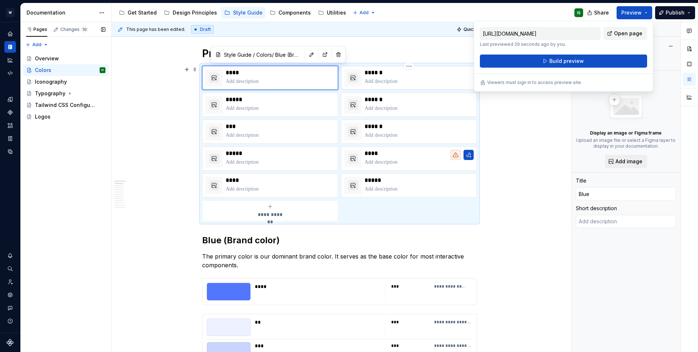
click at [400, 83] on p at bounding box center [419, 81] width 109 height 7
type textarea "*"
type input "Style Guide / Colors/ Orange (Accent color)"
type input "Orange"
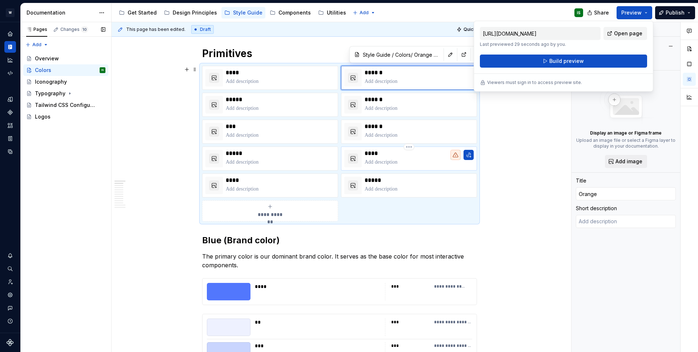
click at [410, 156] on p "****" at bounding box center [419, 153] width 109 height 7
type textarea "*"
type input "Pink"
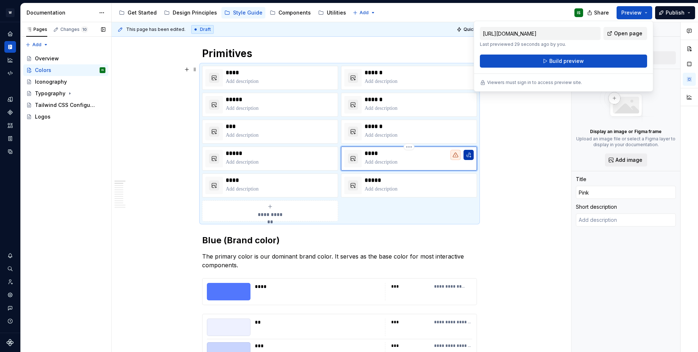
click at [466, 156] on button "button" at bounding box center [469, 155] width 10 height 10
type textarea "*"
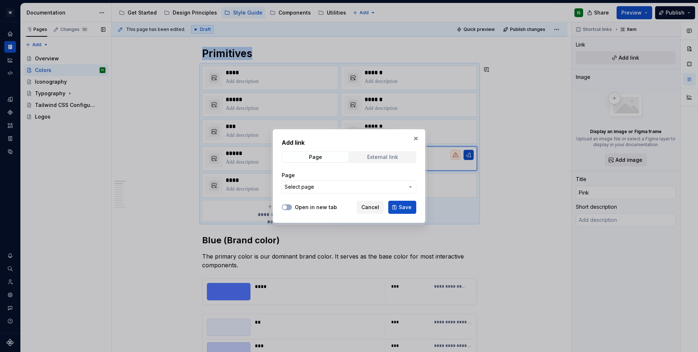
click at [367, 154] on span "External link" at bounding box center [383, 157] width 66 height 10
click at [346, 156] on span "Page" at bounding box center [316, 157] width 66 height 10
click at [345, 184] on span "Select page" at bounding box center [345, 186] width 120 height 7
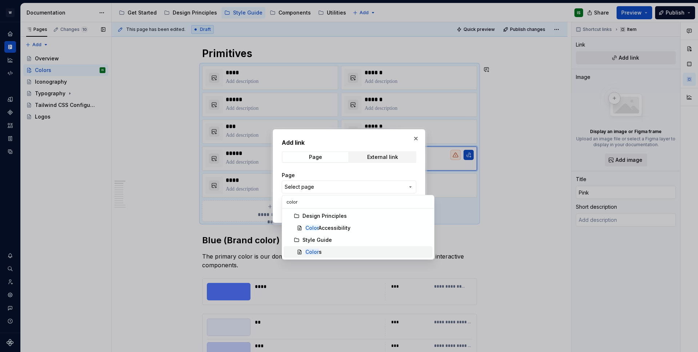
type input "color"
click at [319, 249] on div "Color s" at bounding box center [314, 251] width 16 height 7
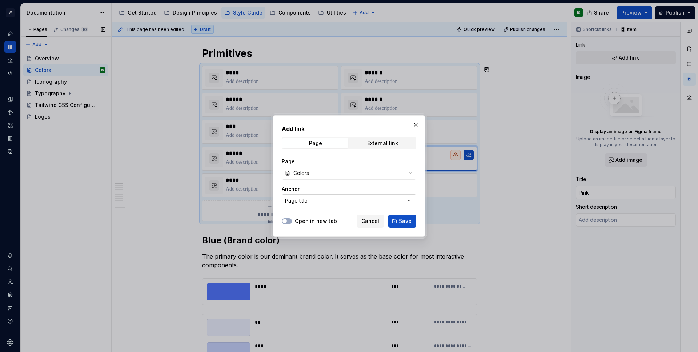
click at [322, 200] on button "Page title" at bounding box center [349, 200] width 135 height 13
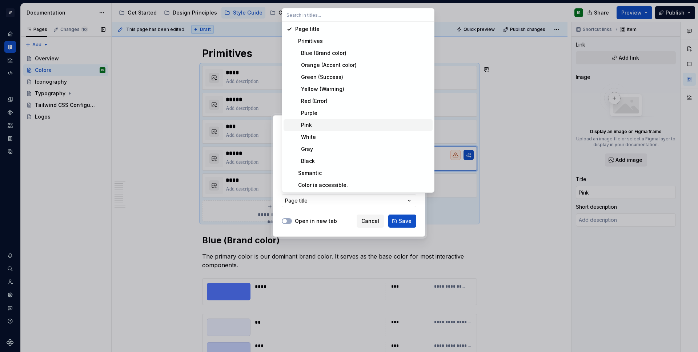
click at [321, 124] on div "Pink" at bounding box center [362, 124] width 135 height 7
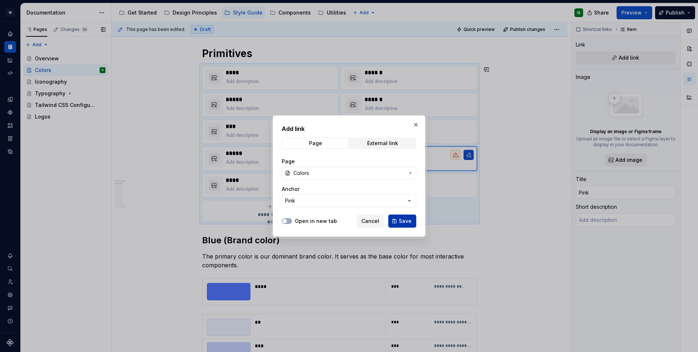
click at [400, 224] on span "Save" at bounding box center [405, 220] width 13 height 7
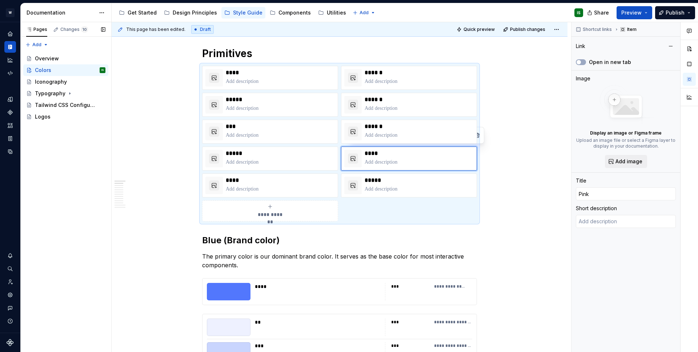
type textarea "*"
type textarea "Welcome to our color palette, which is essential to our brand identity. Explore…"
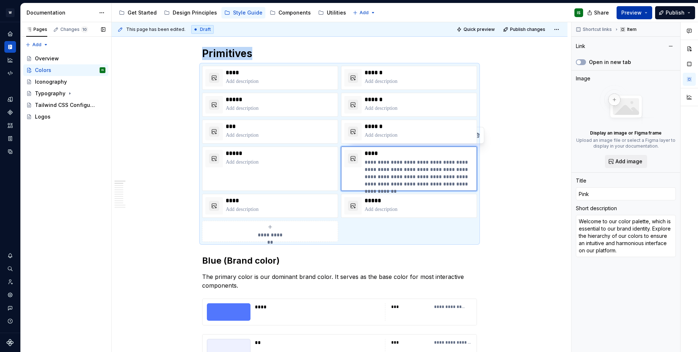
click at [625, 14] on span "Preview" at bounding box center [632, 12] width 20 height 7
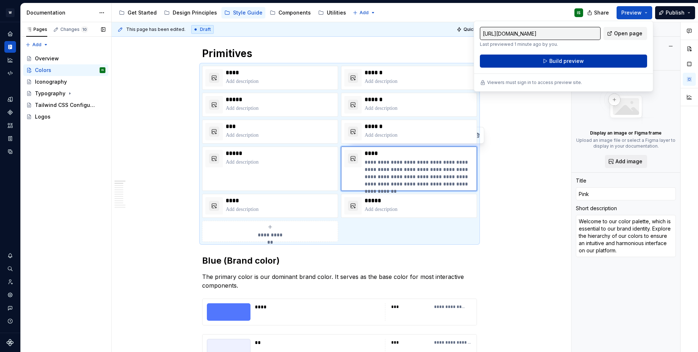
click at [606, 62] on button "Build preview" at bounding box center [563, 61] width 167 height 13
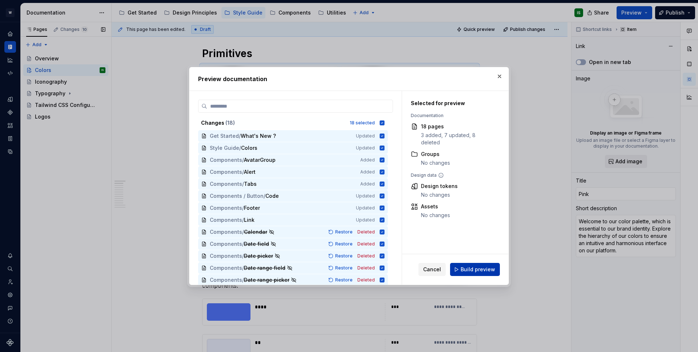
click at [476, 268] on span "Build preview" at bounding box center [478, 269] width 35 height 7
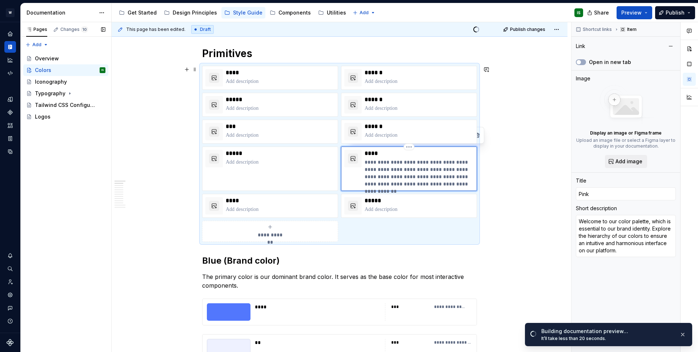
click at [424, 172] on p "**********" at bounding box center [419, 173] width 109 height 29
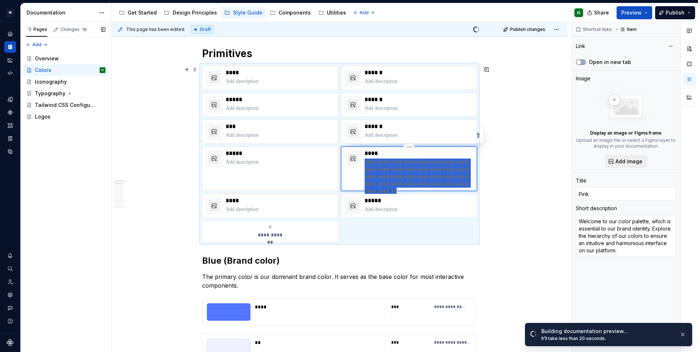
click at [424, 172] on p "**********" at bounding box center [419, 173] width 109 height 29
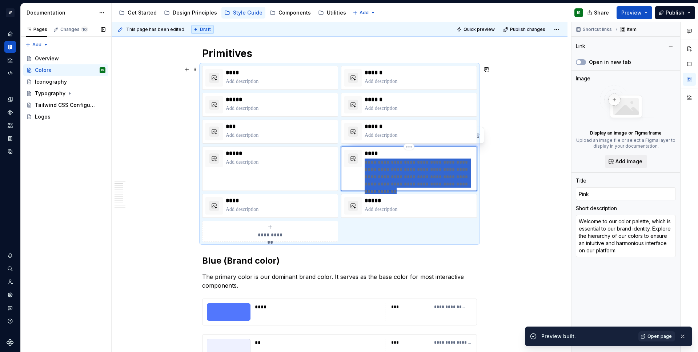
type textarea "*"
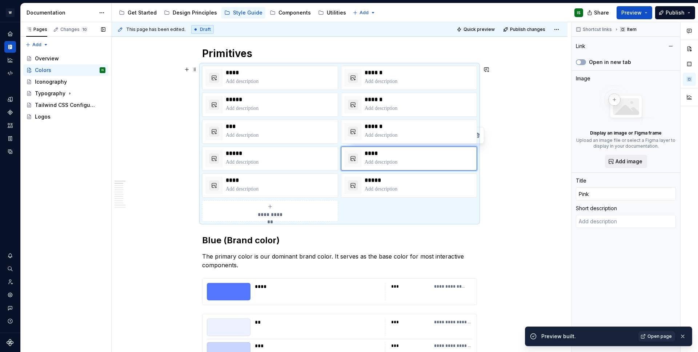
click at [644, 12] on button "Preview" at bounding box center [635, 12] width 36 height 13
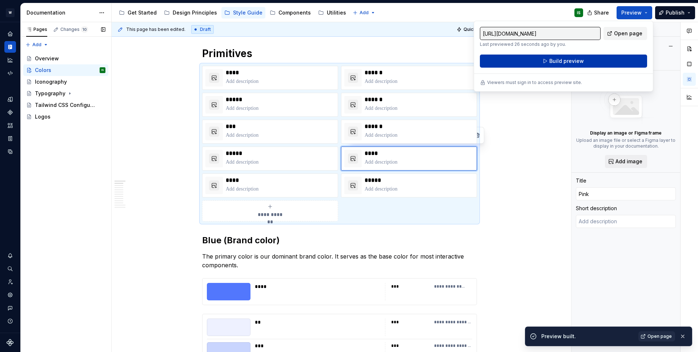
click at [602, 65] on button "Build preview" at bounding box center [563, 61] width 167 height 13
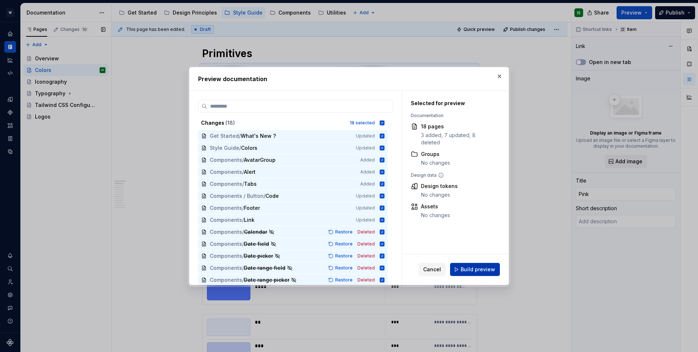
click at [471, 268] on span "Build preview" at bounding box center [478, 269] width 35 height 7
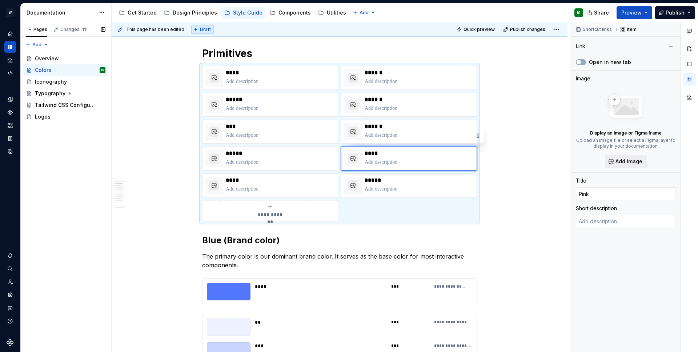
type textarea "*"
